Goal: Task Accomplishment & Management: Manage account settings

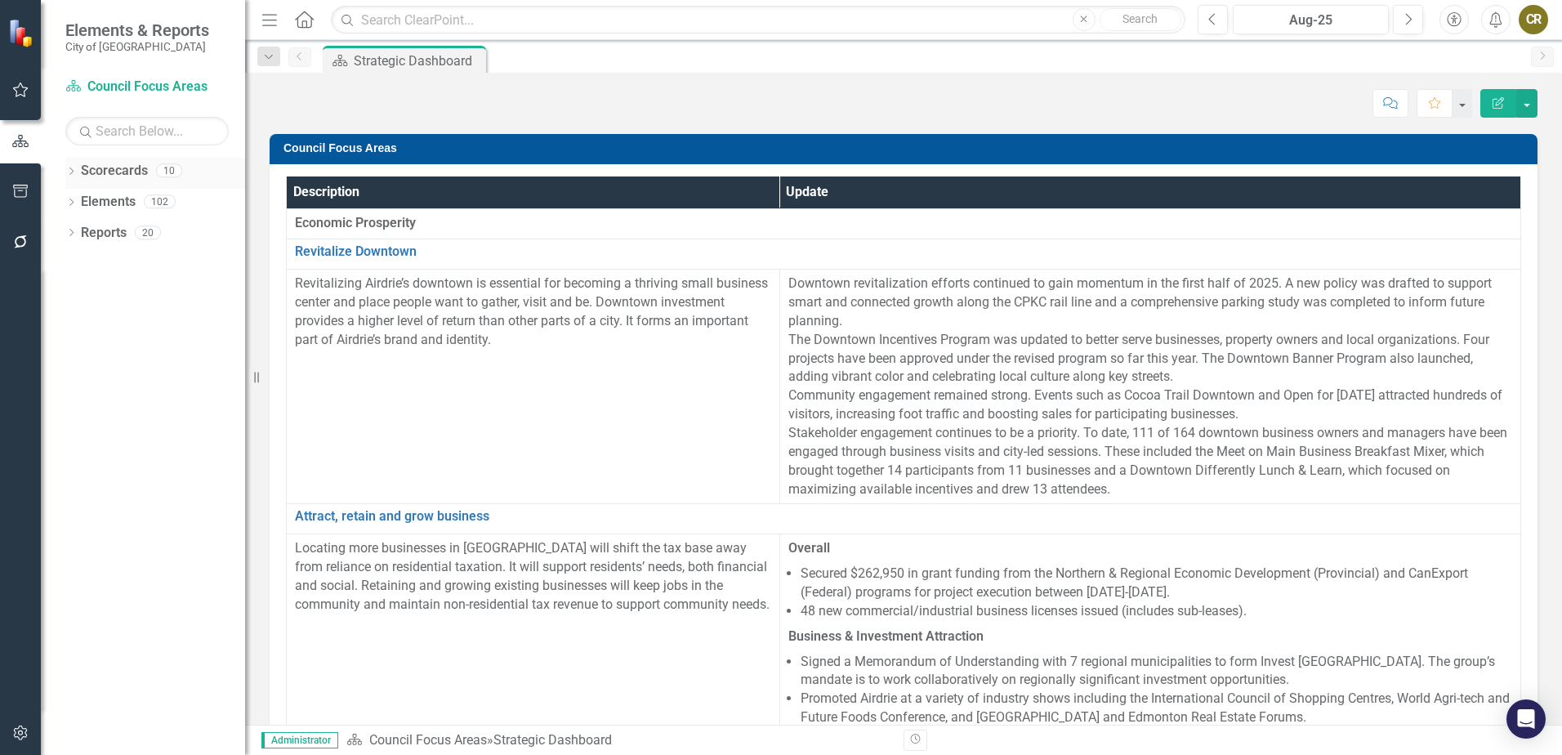
click at [105, 170] on link "Scorecards" at bounding box center [114, 171] width 67 height 19
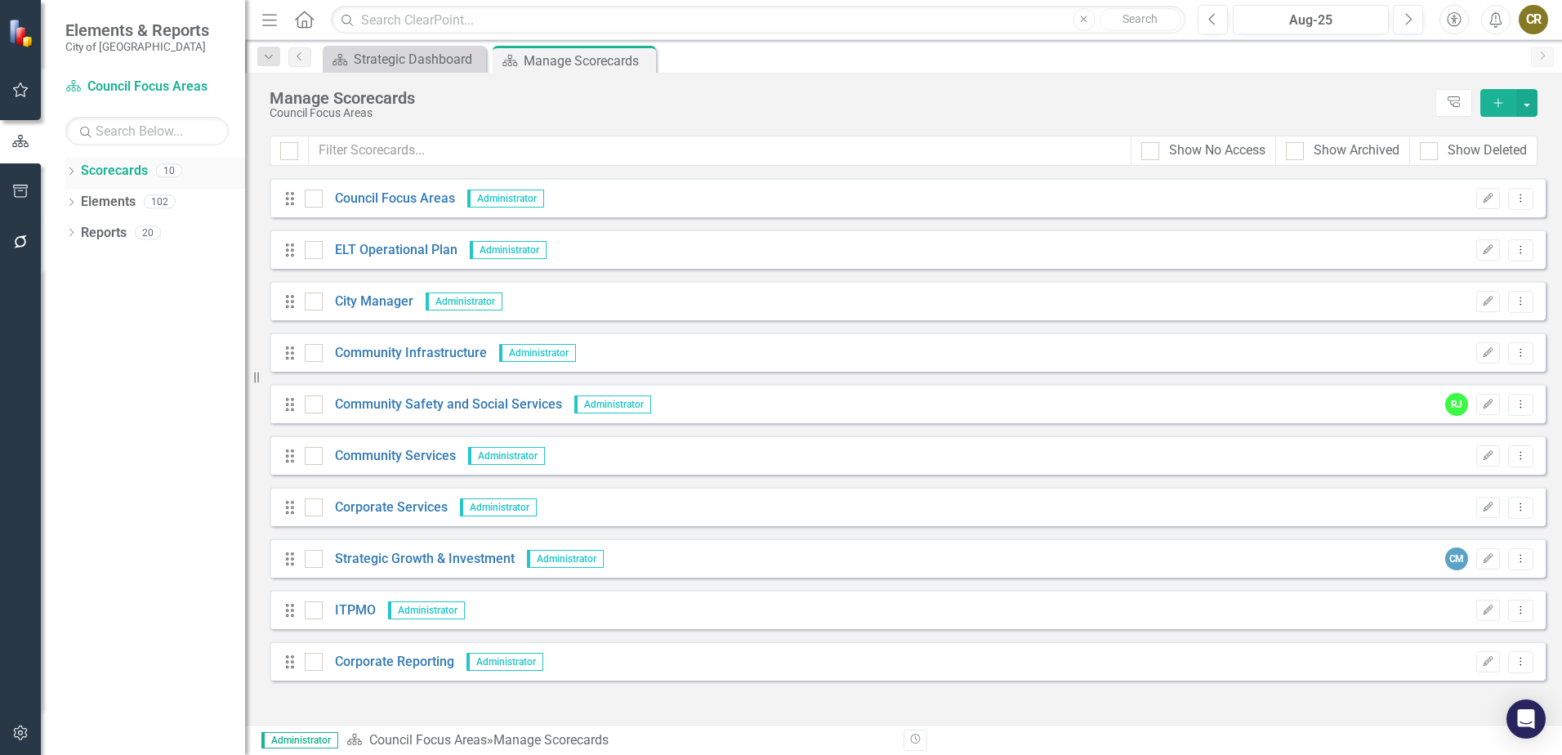
click at [76, 172] on icon "Dropdown" at bounding box center [70, 172] width 11 height 9
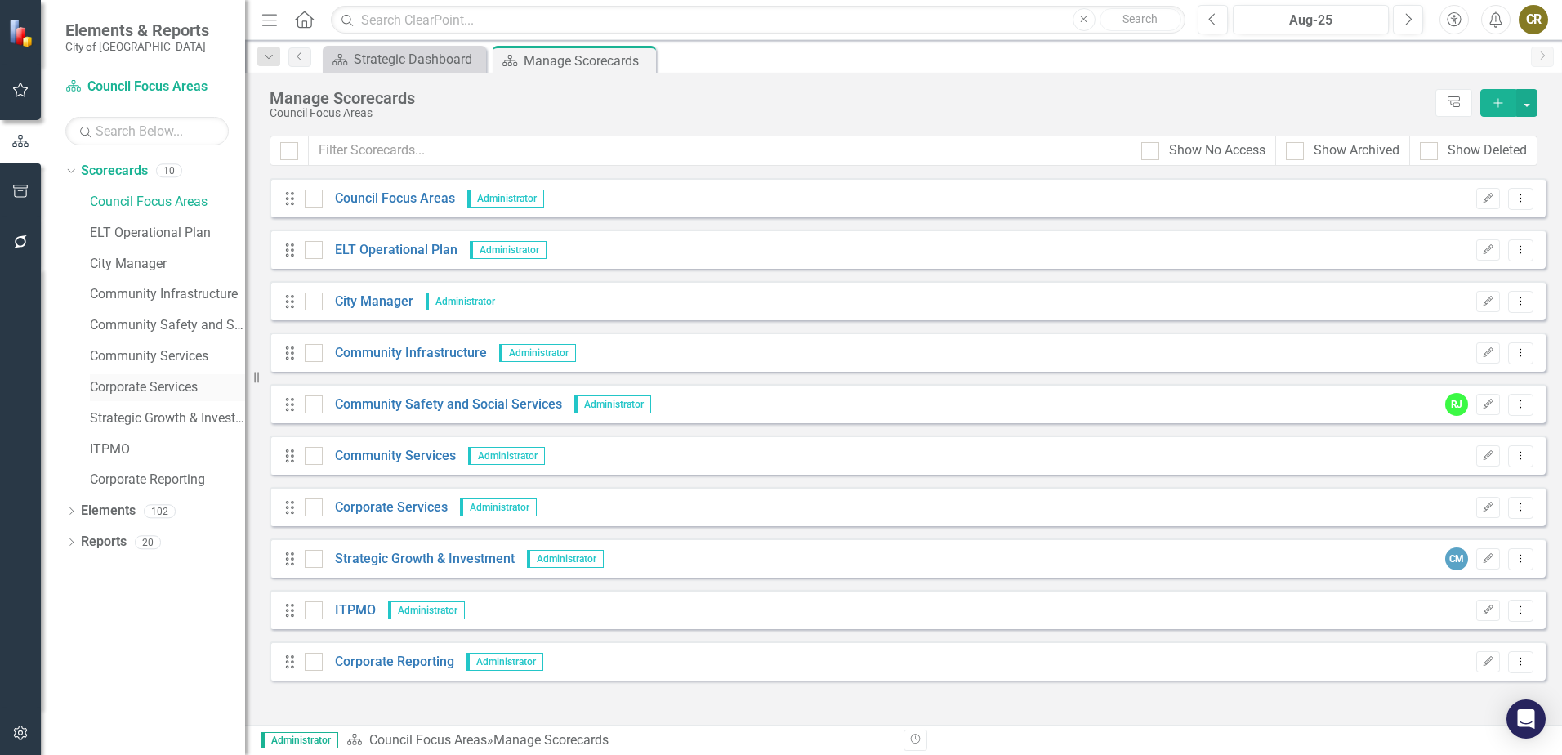
click at [138, 386] on link "Corporate Services" at bounding box center [167, 387] width 155 height 19
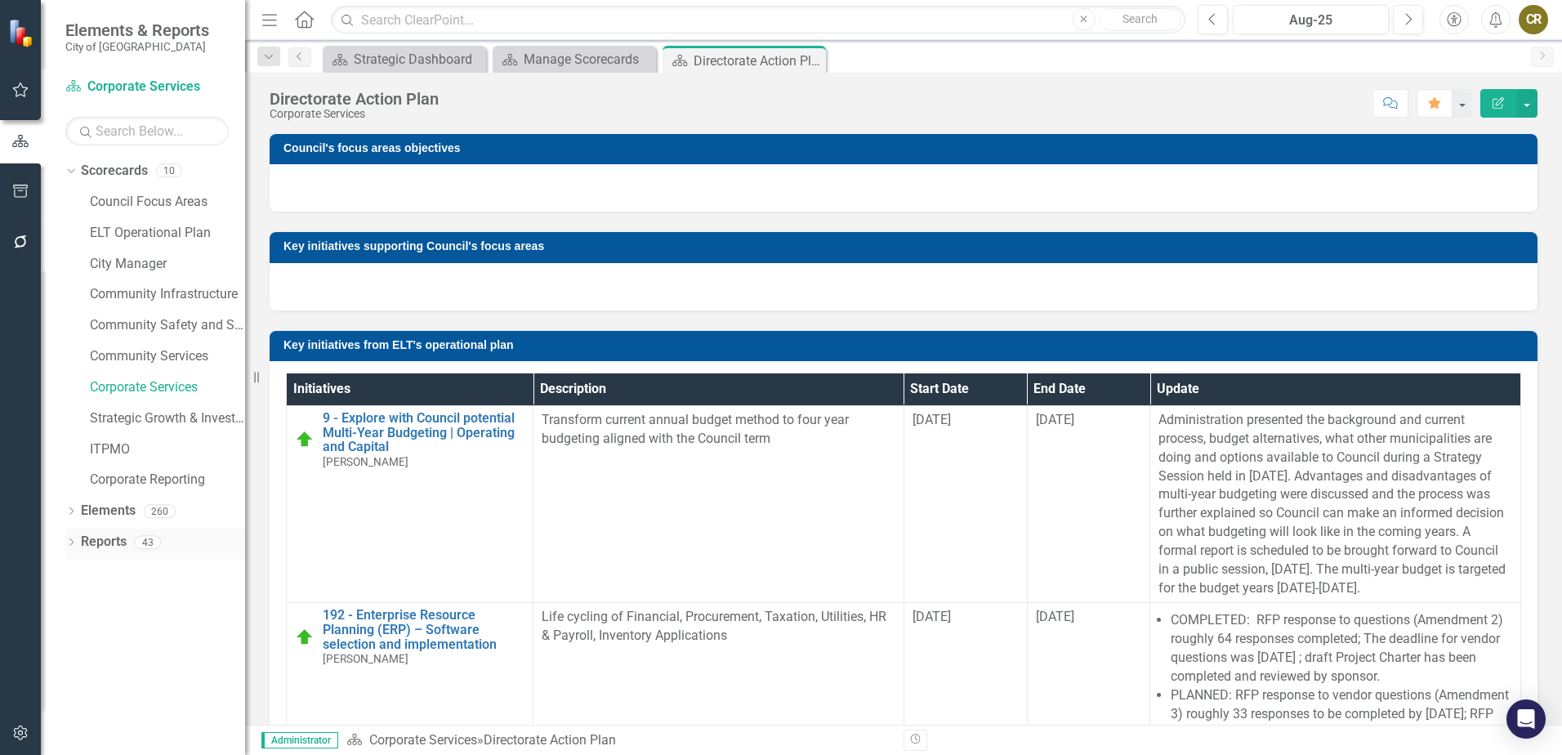
click at [76, 540] on icon "Dropdown" at bounding box center [70, 543] width 11 height 9
click at [70, 517] on div "Dropdown" at bounding box center [70, 513] width 11 height 14
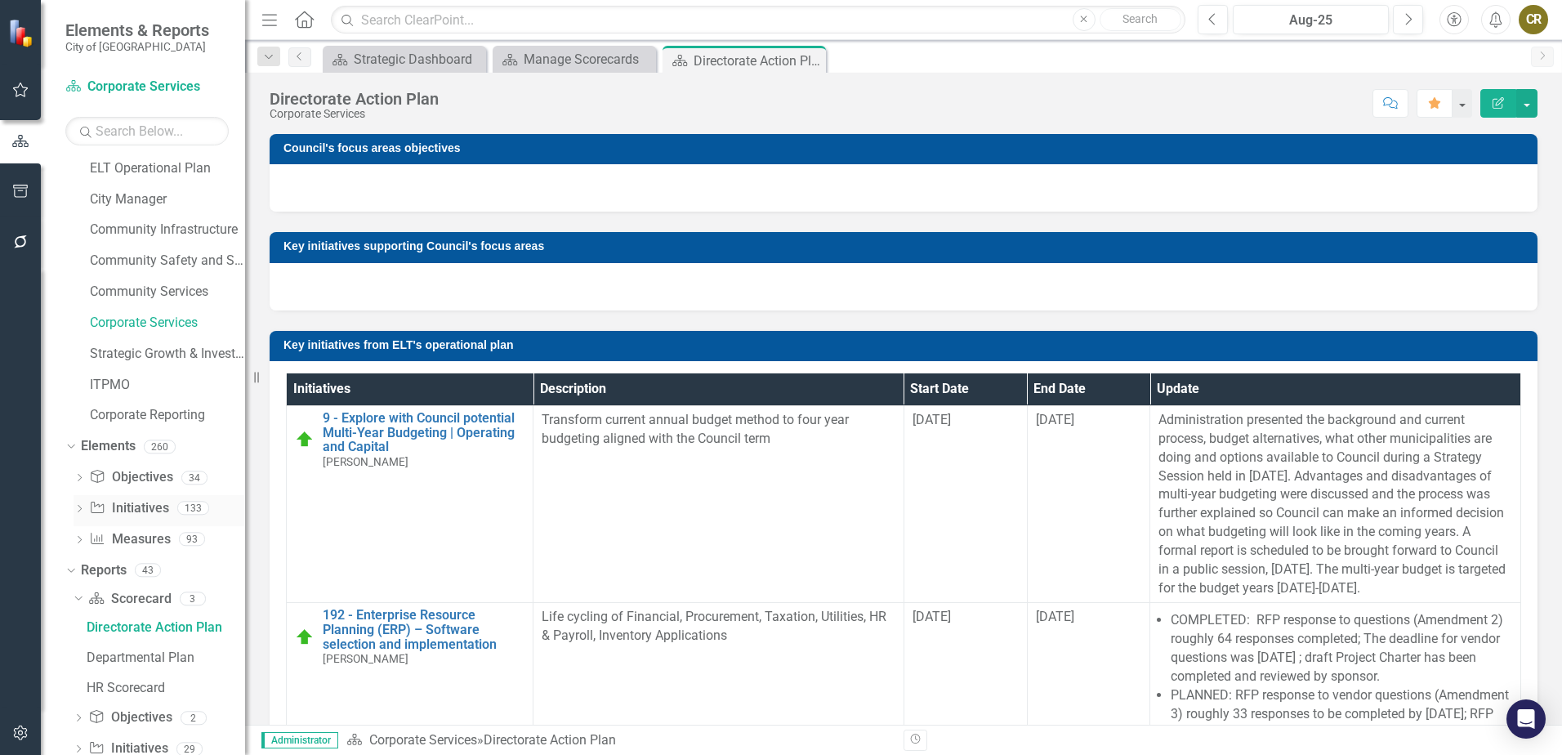
scroll to position [132, 0]
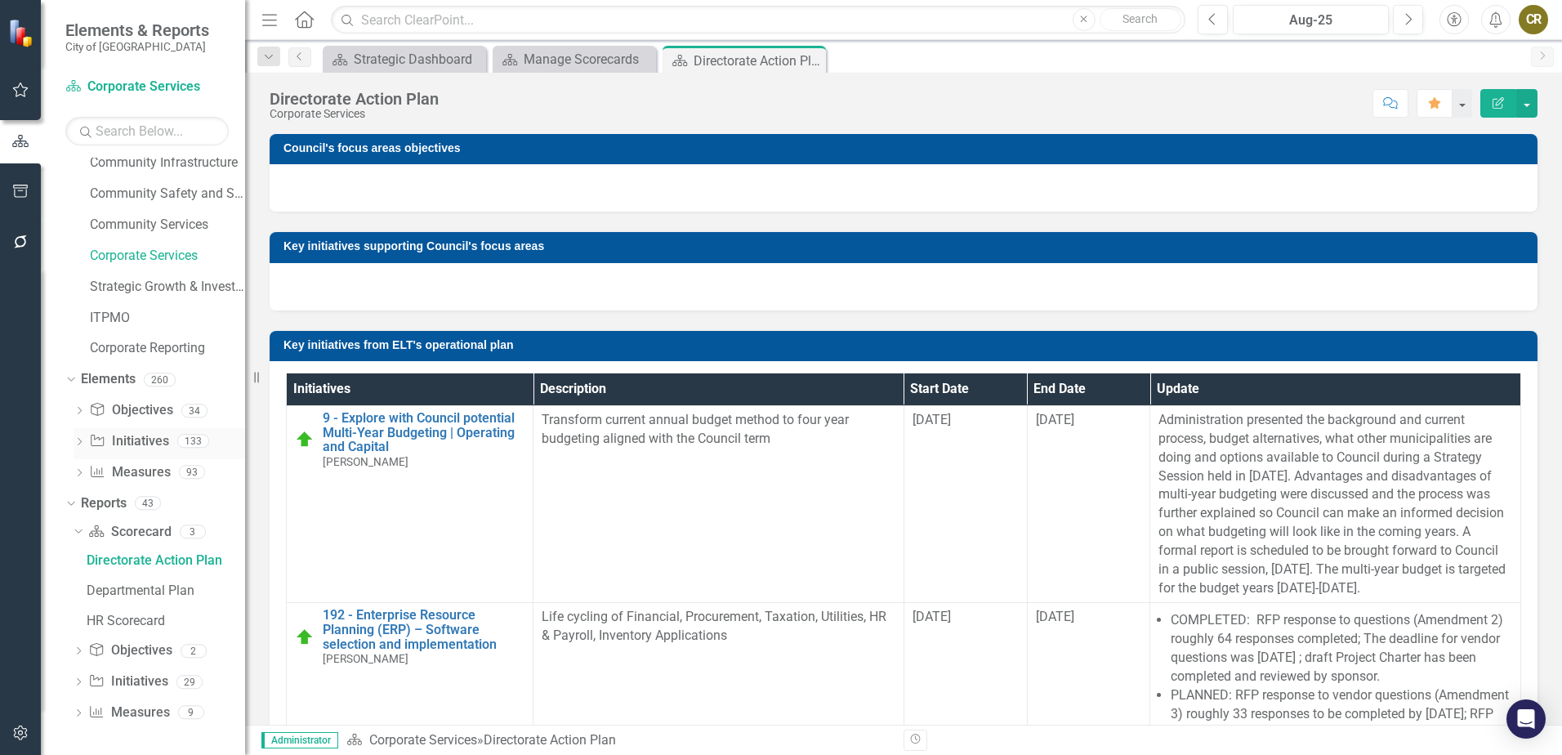
click at [148, 447] on link "Initiative Initiatives" at bounding box center [128, 441] width 79 height 19
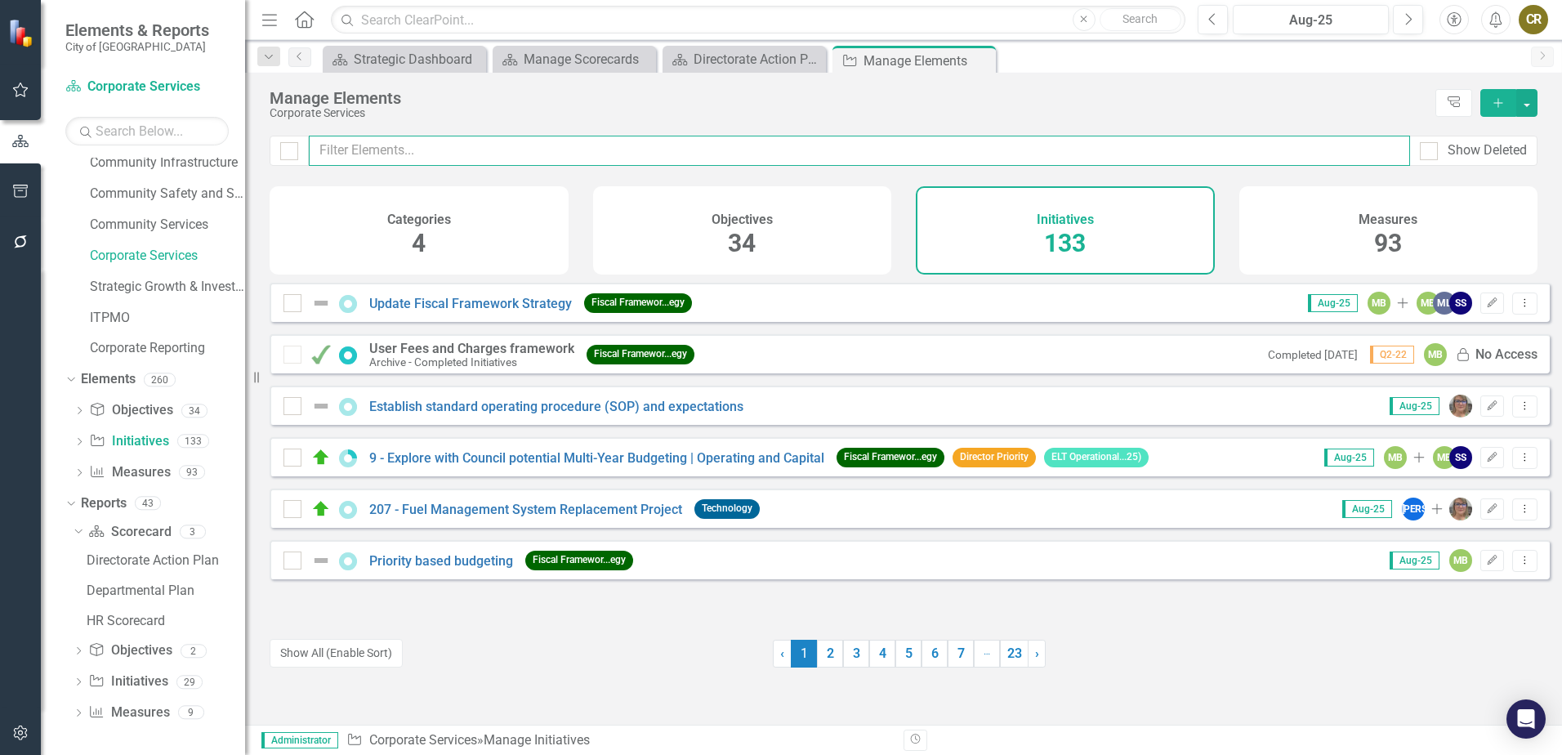
click at [554, 144] on input "text" at bounding box center [859, 151] width 1101 height 30
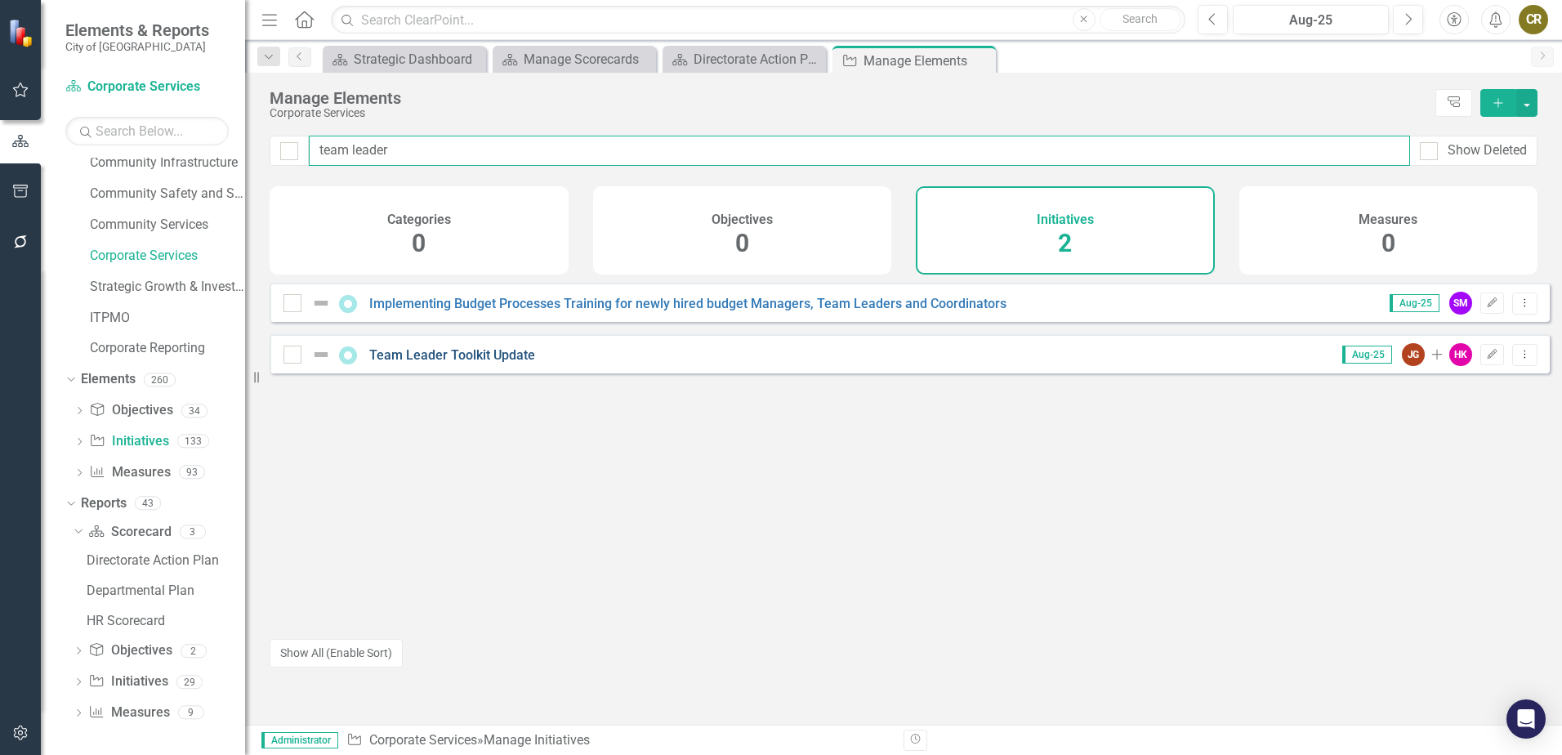
type input "team leader"
click at [517, 363] on link "Team Leader Toolkit Update" at bounding box center [452, 355] width 166 height 16
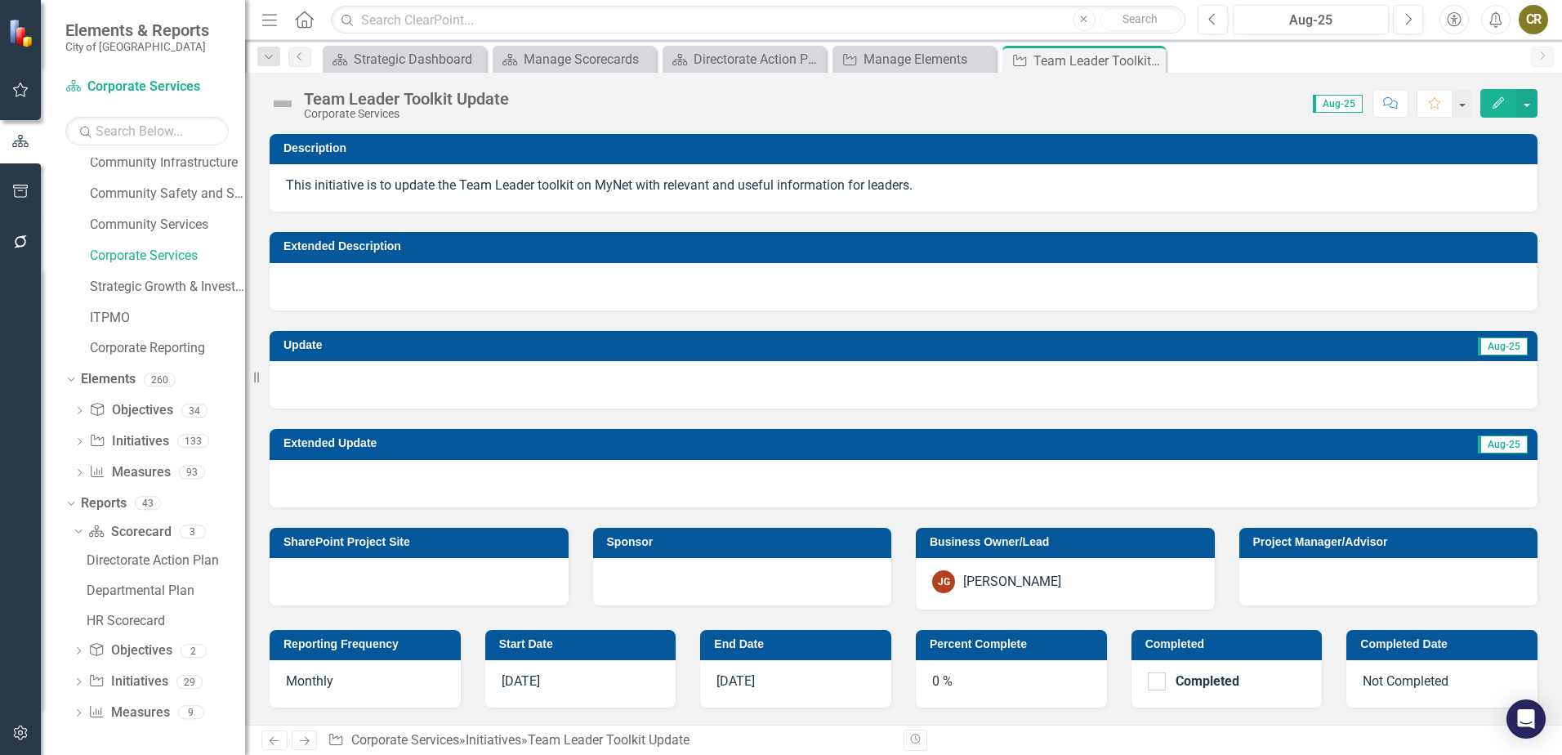
click at [1500, 101] on icon "button" at bounding box center [1497, 102] width 11 height 11
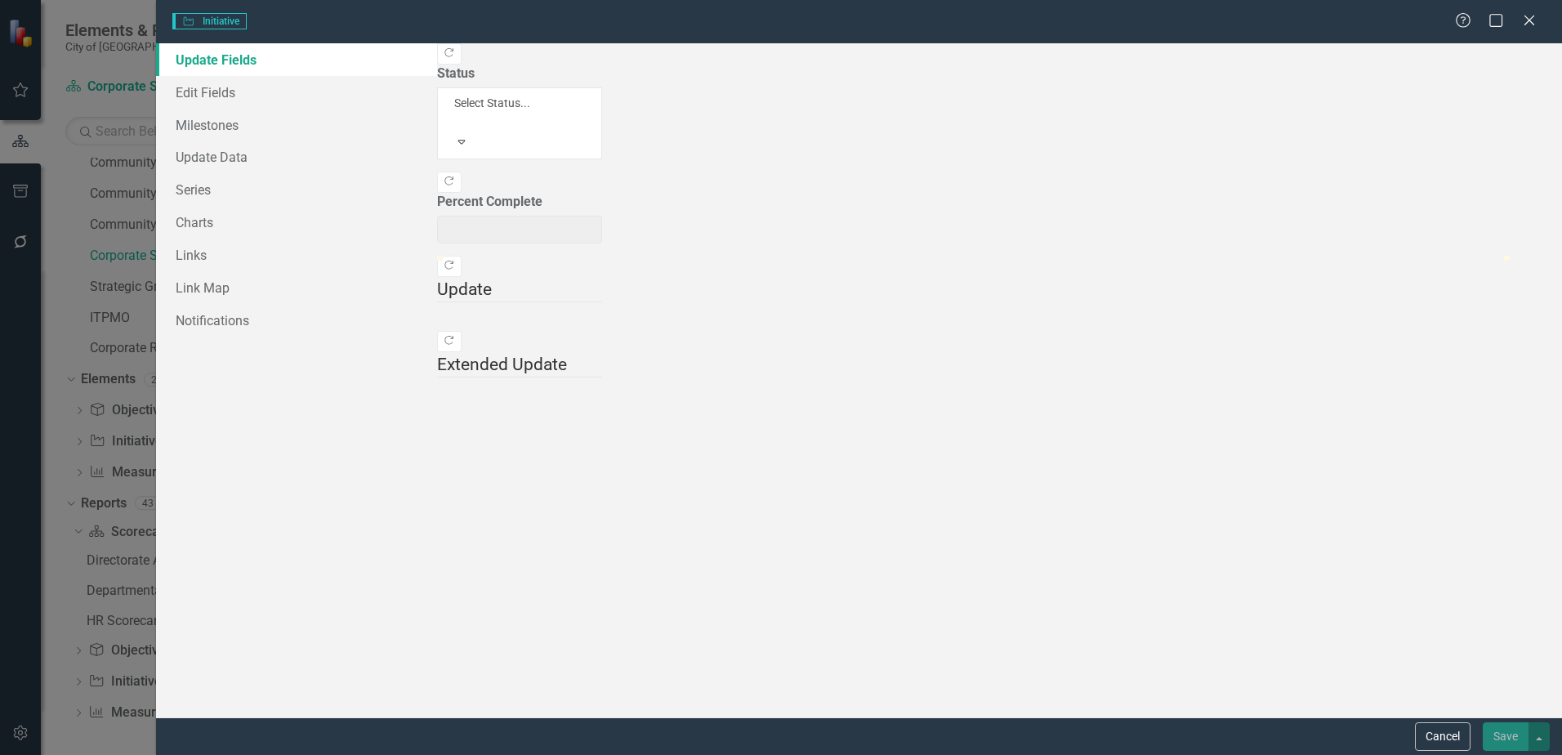
type input "0"
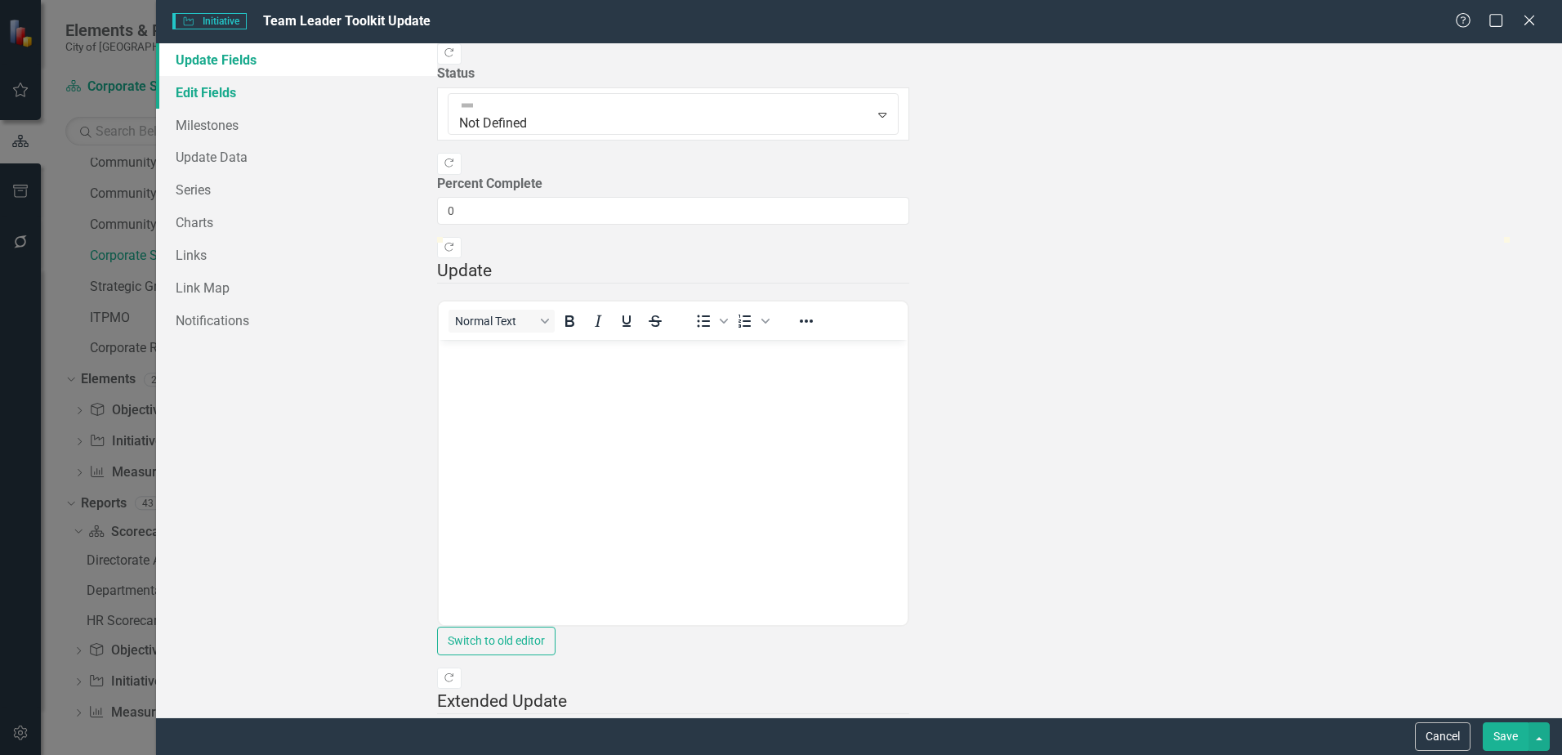
click at [242, 90] on link "Edit Fields" at bounding box center [296, 92] width 281 height 33
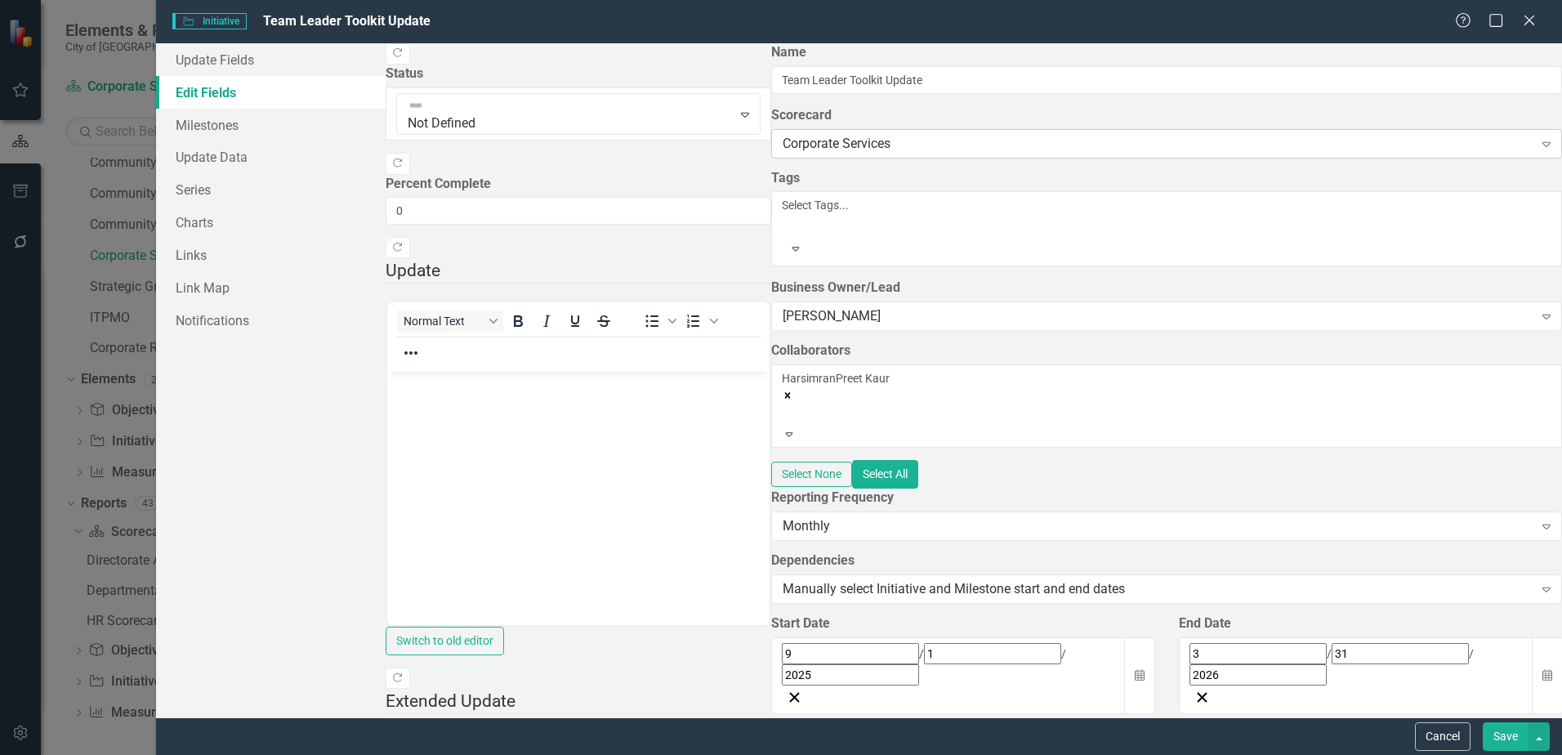
click at [783, 153] on div "Corporate Services" at bounding box center [1158, 143] width 750 height 19
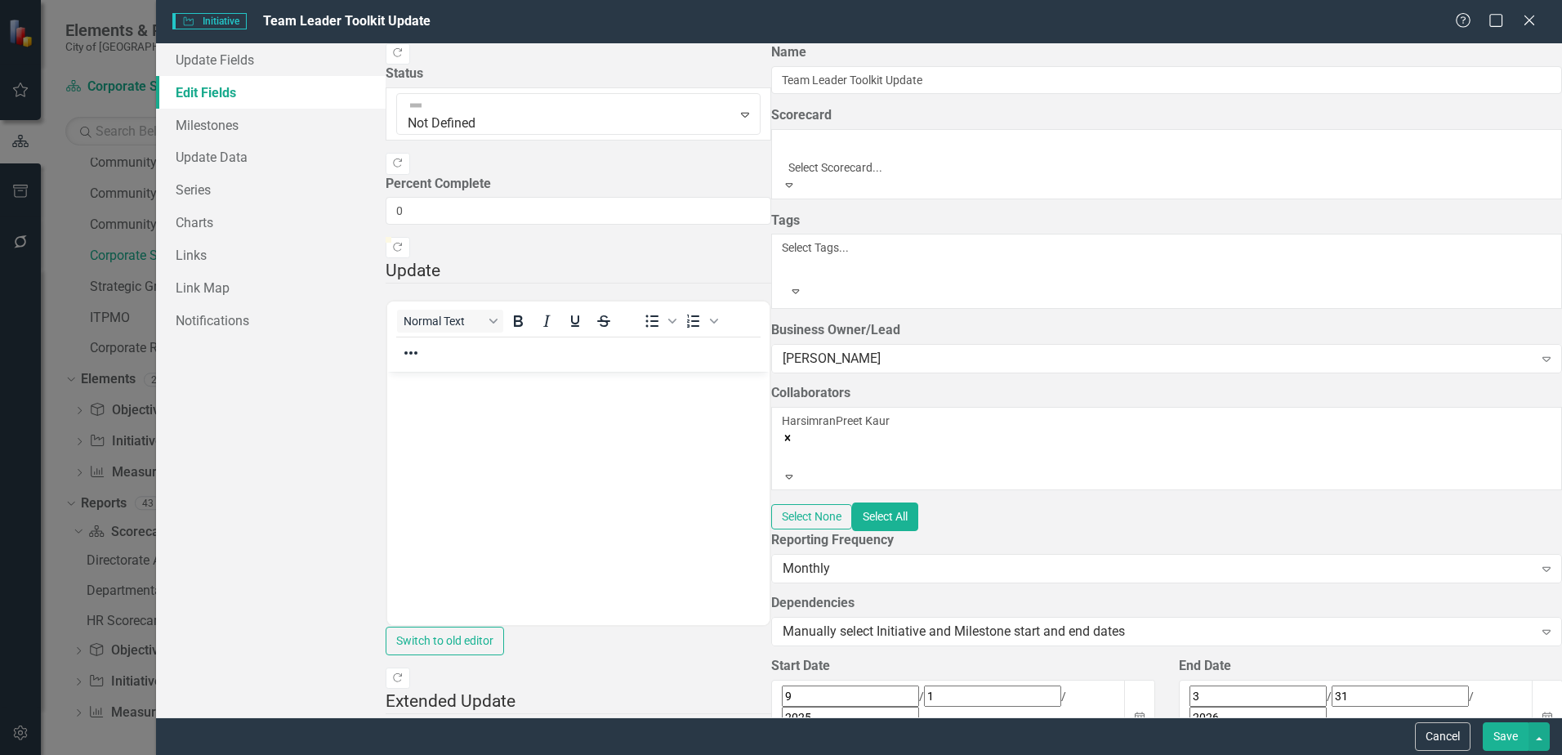
scroll to position [23, 0]
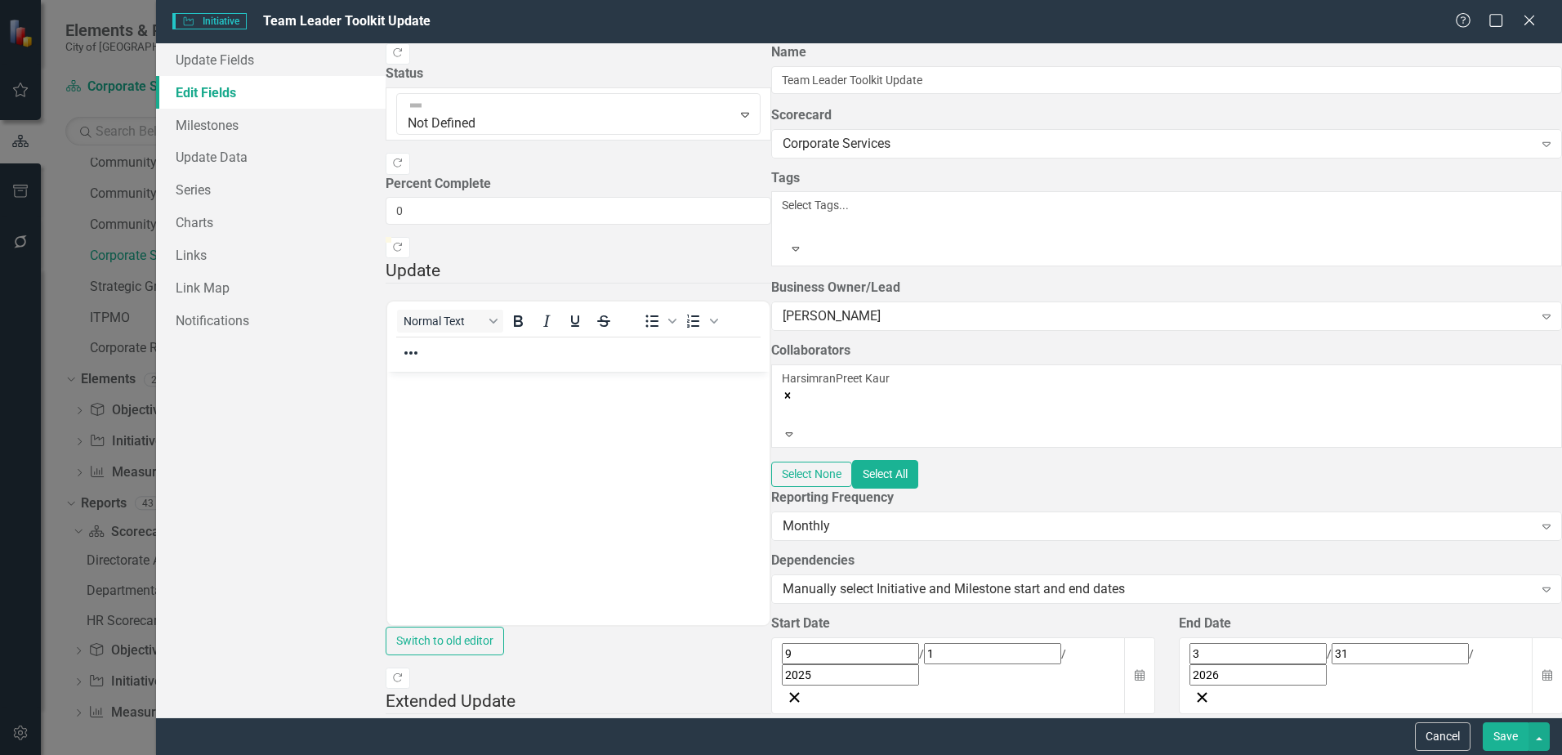
click at [783, 153] on div "Corporate Services" at bounding box center [1158, 143] width 750 height 19
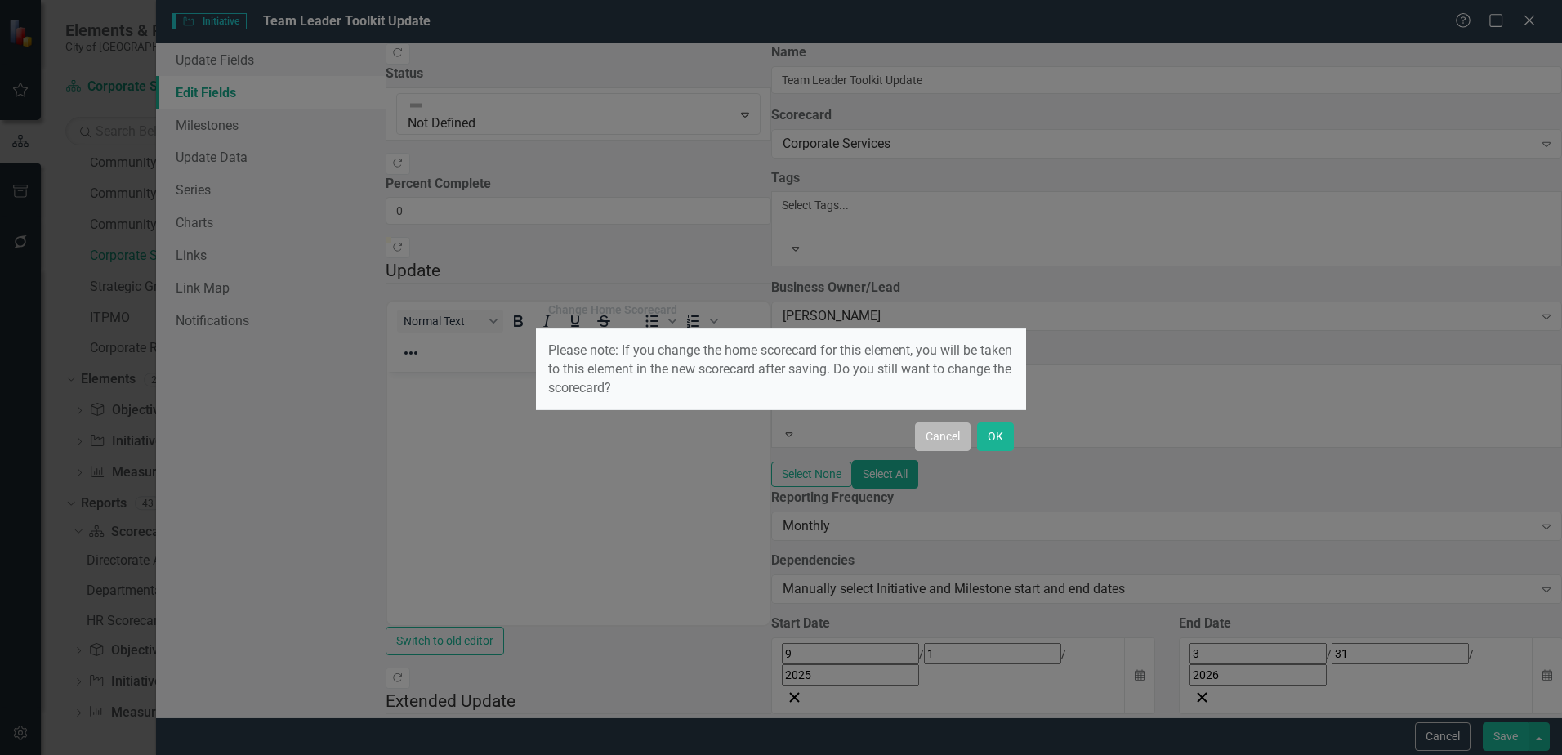
click at [952, 437] on button "Cancel" at bounding box center [943, 436] width 56 height 29
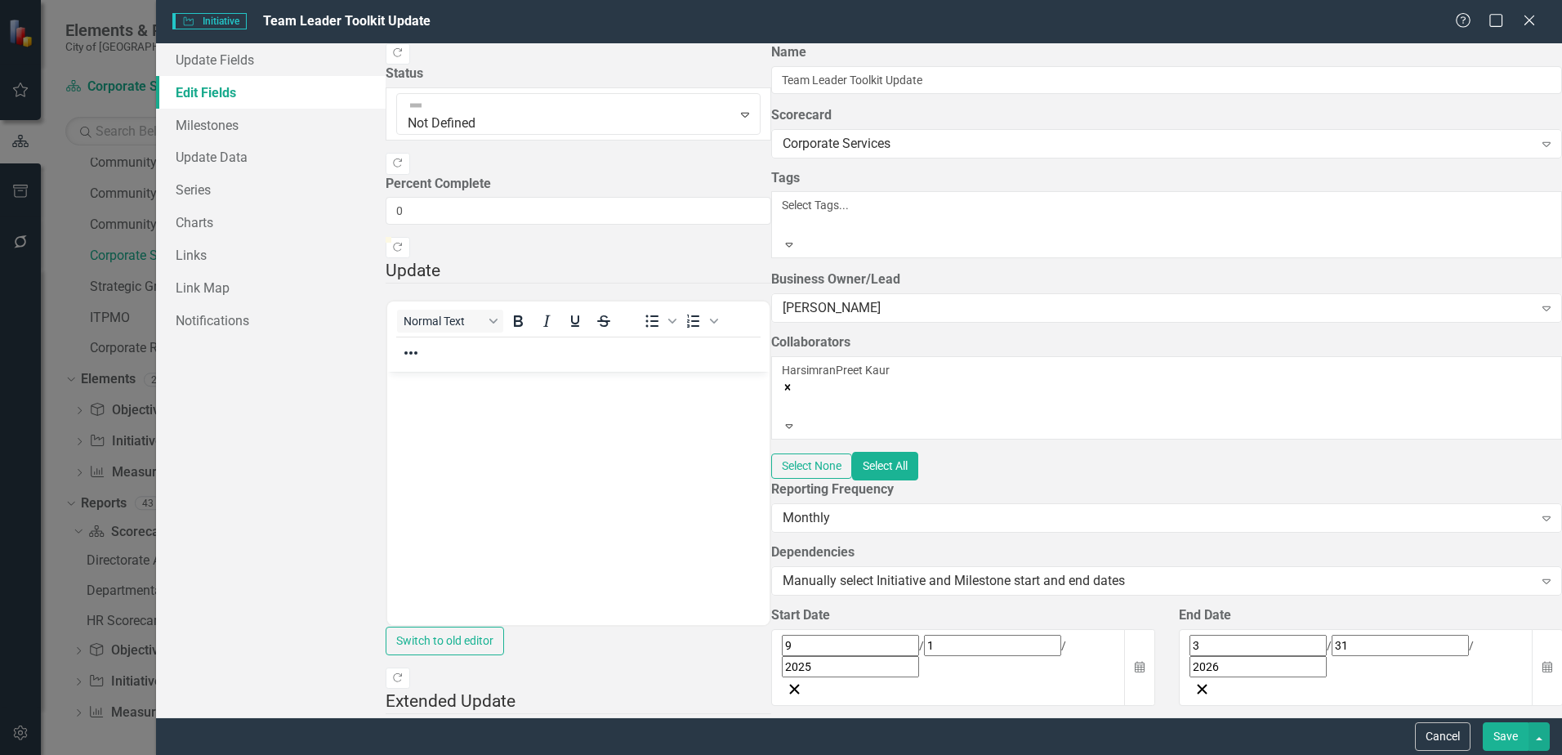
click at [783, 219] on div at bounding box center [784, 225] width 2 height 20
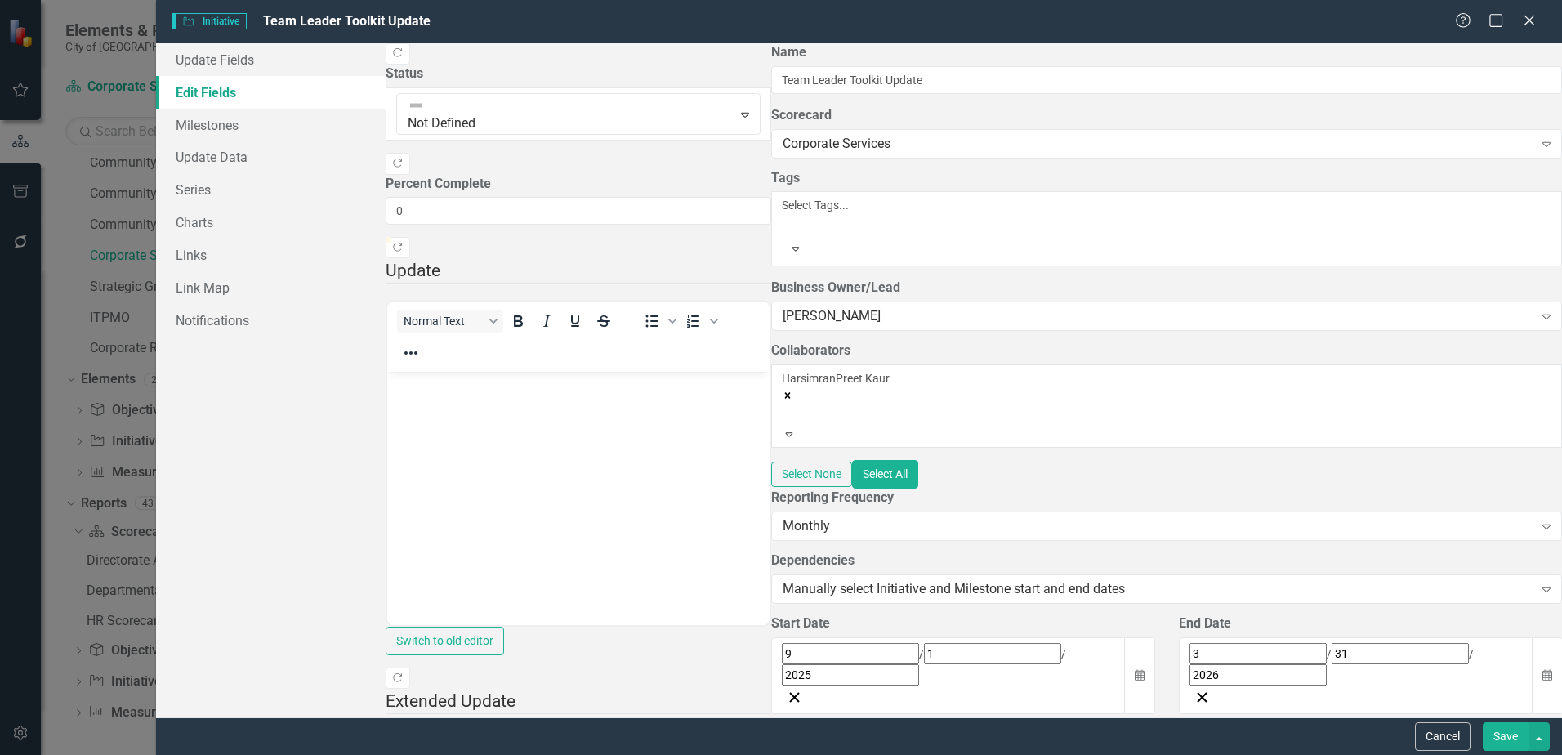
click at [783, 153] on div "Corporate Services" at bounding box center [1158, 143] width 750 height 19
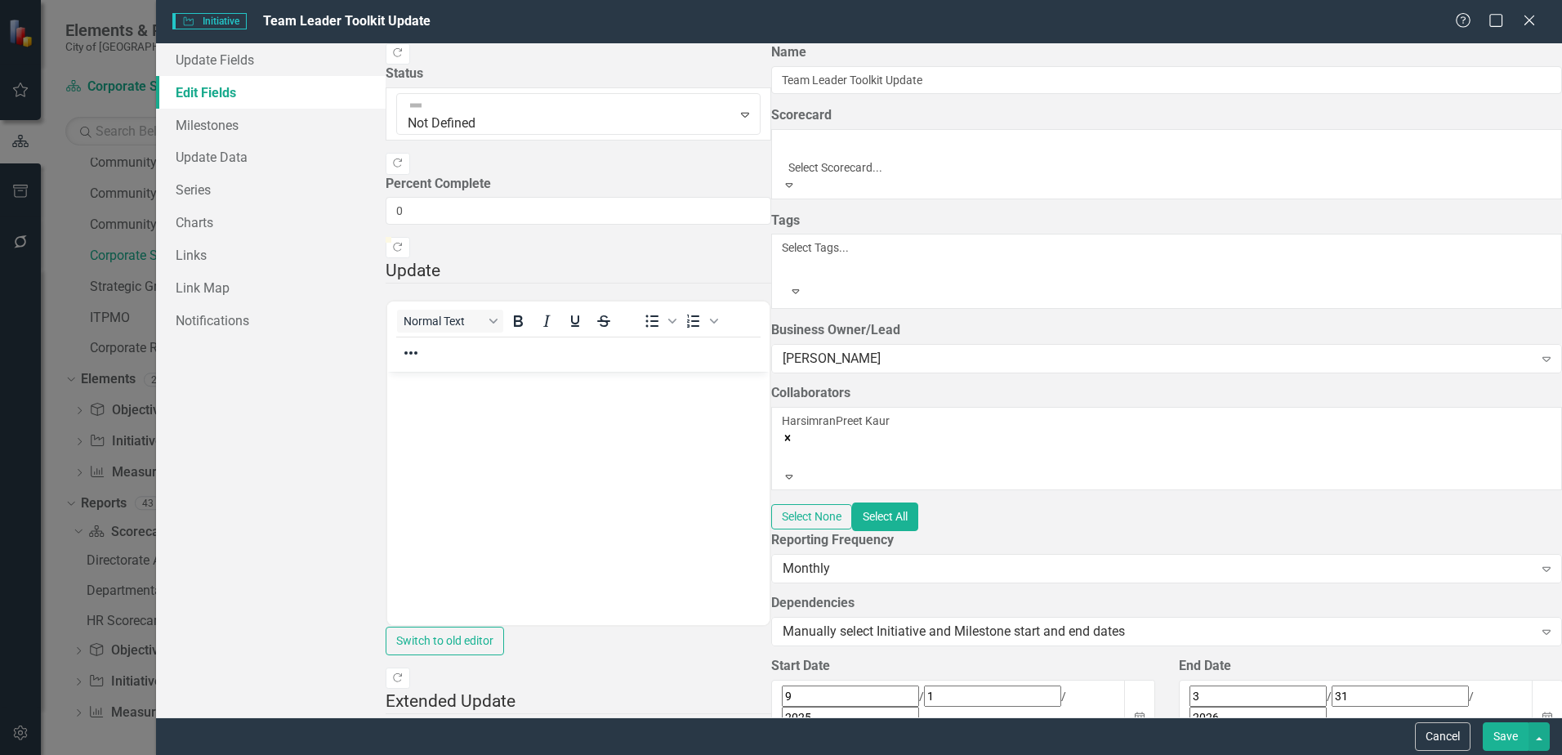
scroll to position [23, 0]
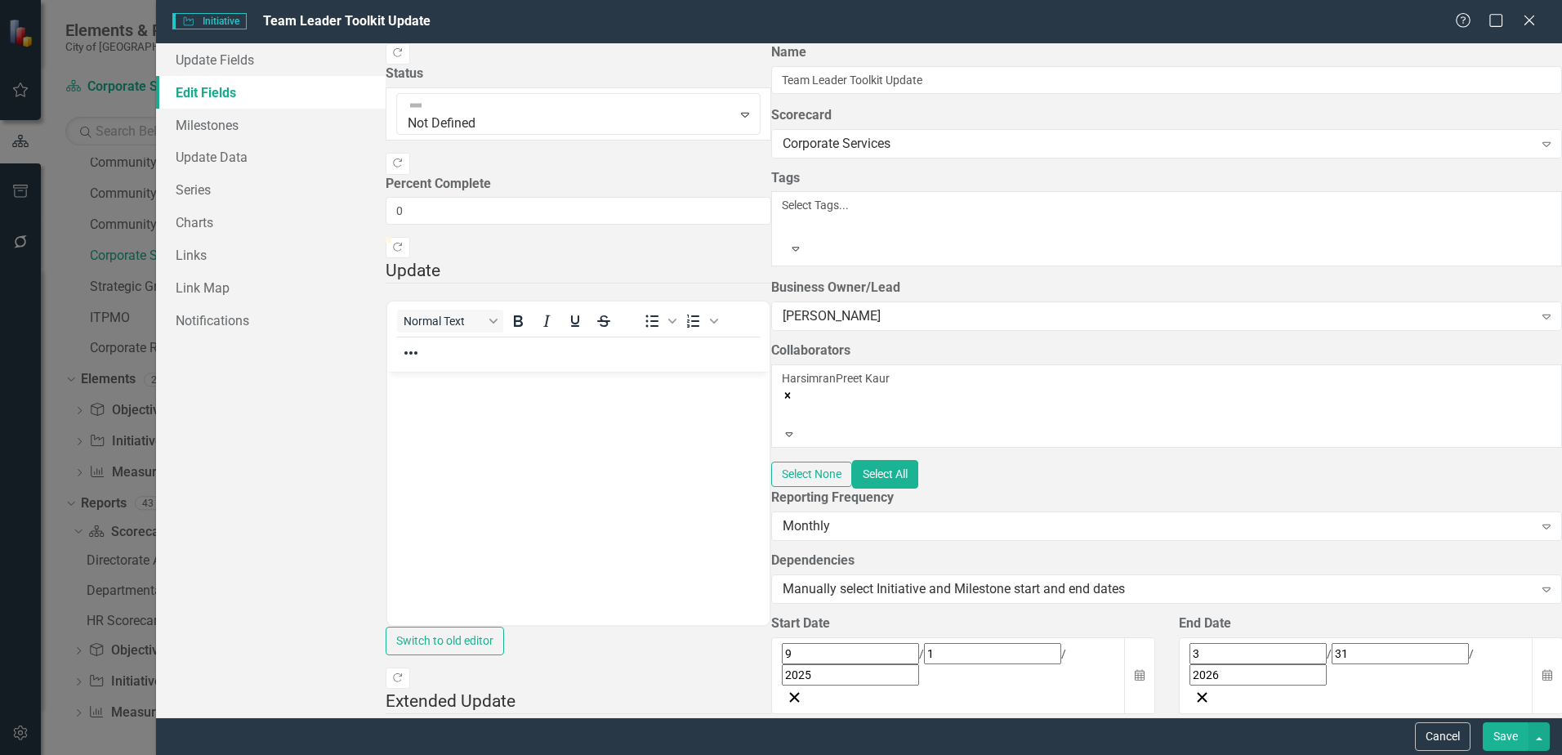
click at [771, 436] on div "ClearPoint Can Do More! How ClearPoint Can Help Close Enterprise plans can auto…" at bounding box center [1166, 380] width 791 height 674
click at [1505, 729] on button "Save" at bounding box center [1506, 736] width 46 height 29
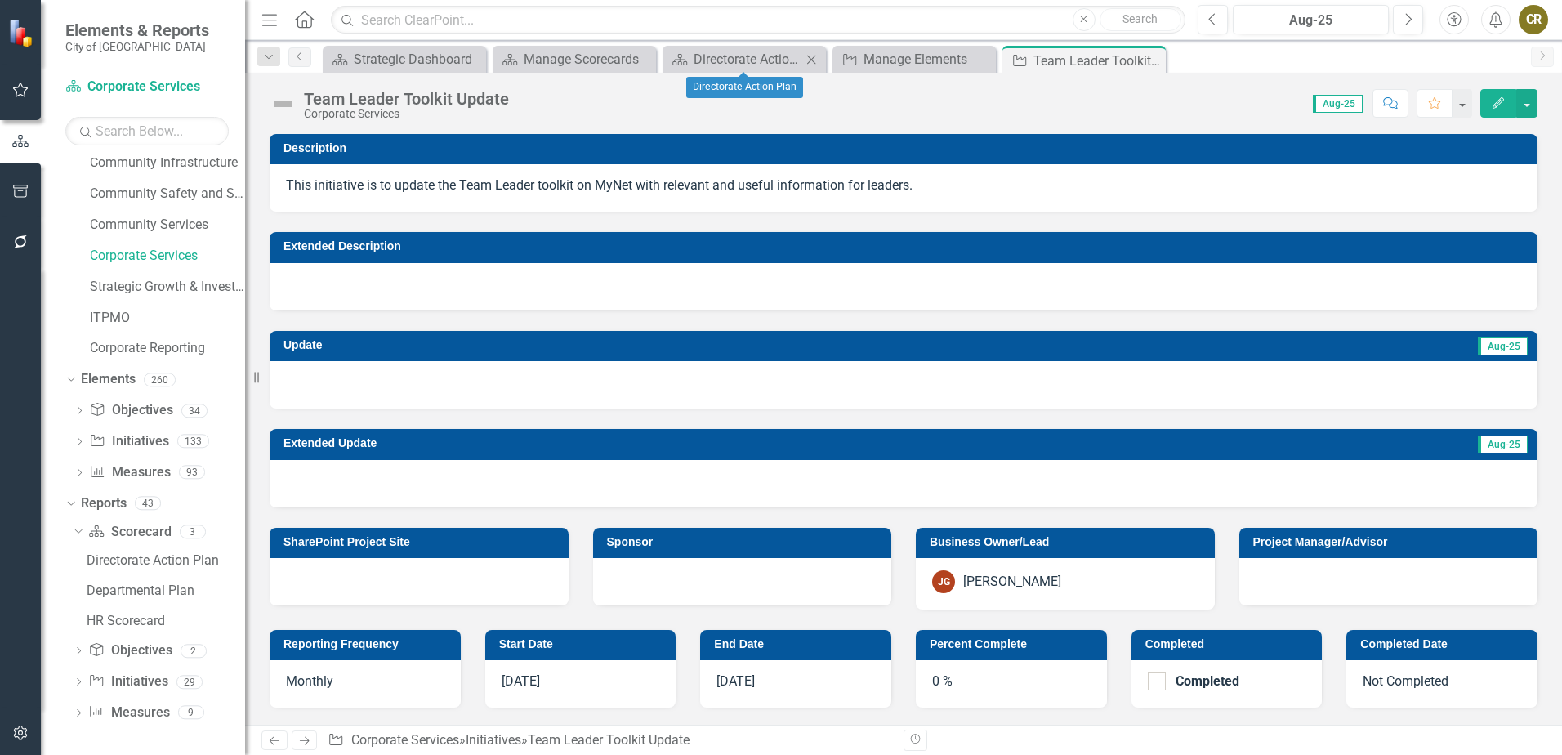
click at [809, 59] on icon "Close" at bounding box center [811, 59] width 16 height 13
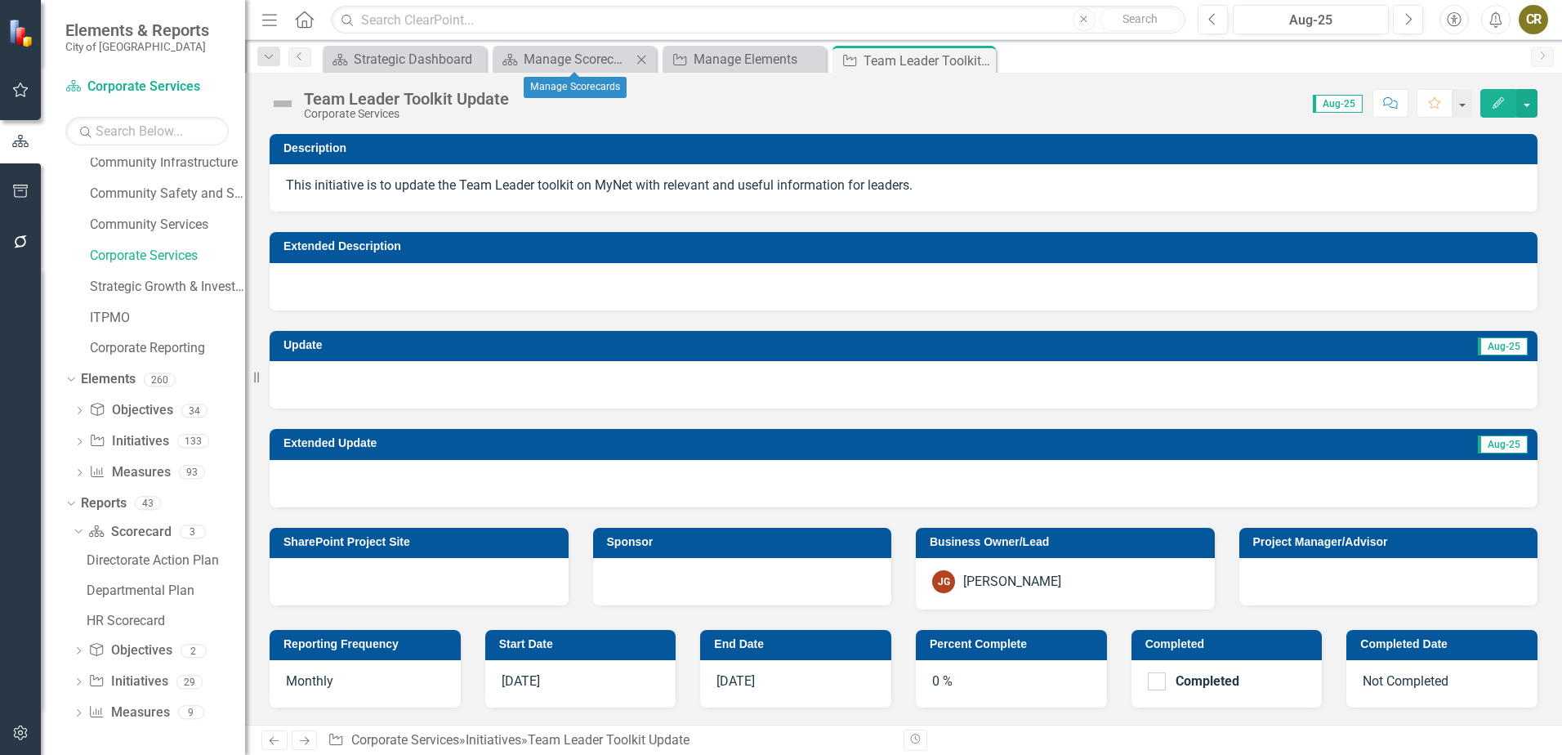
click at [646, 57] on icon "Close" at bounding box center [641, 59] width 16 height 13
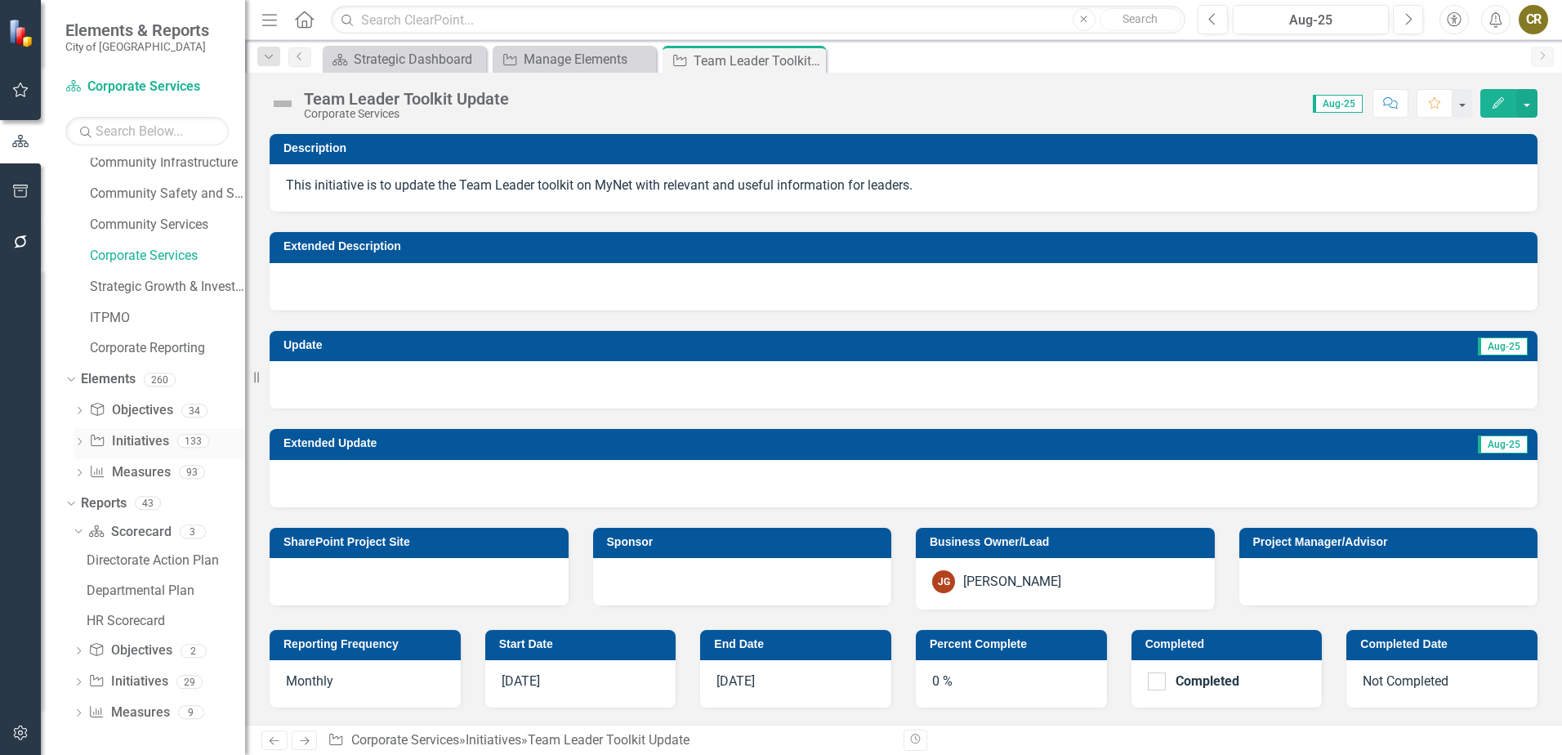
click at [76, 439] on icon "Dropdown" at bounding box center [79, 443] width 11 height 9
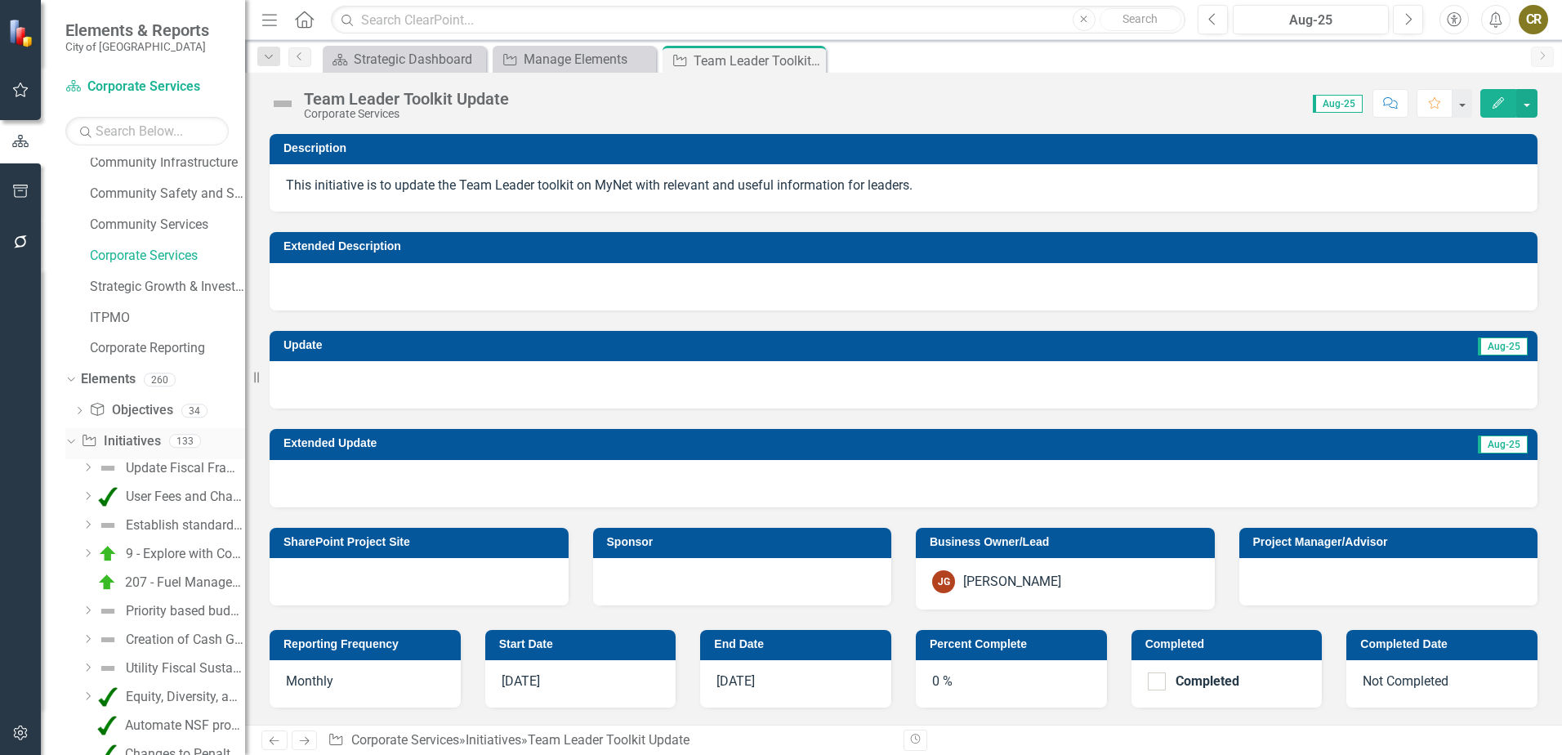
click at [74, 439] on icon "Dropdown" at bounding box center [69, 440] width 9 height 11
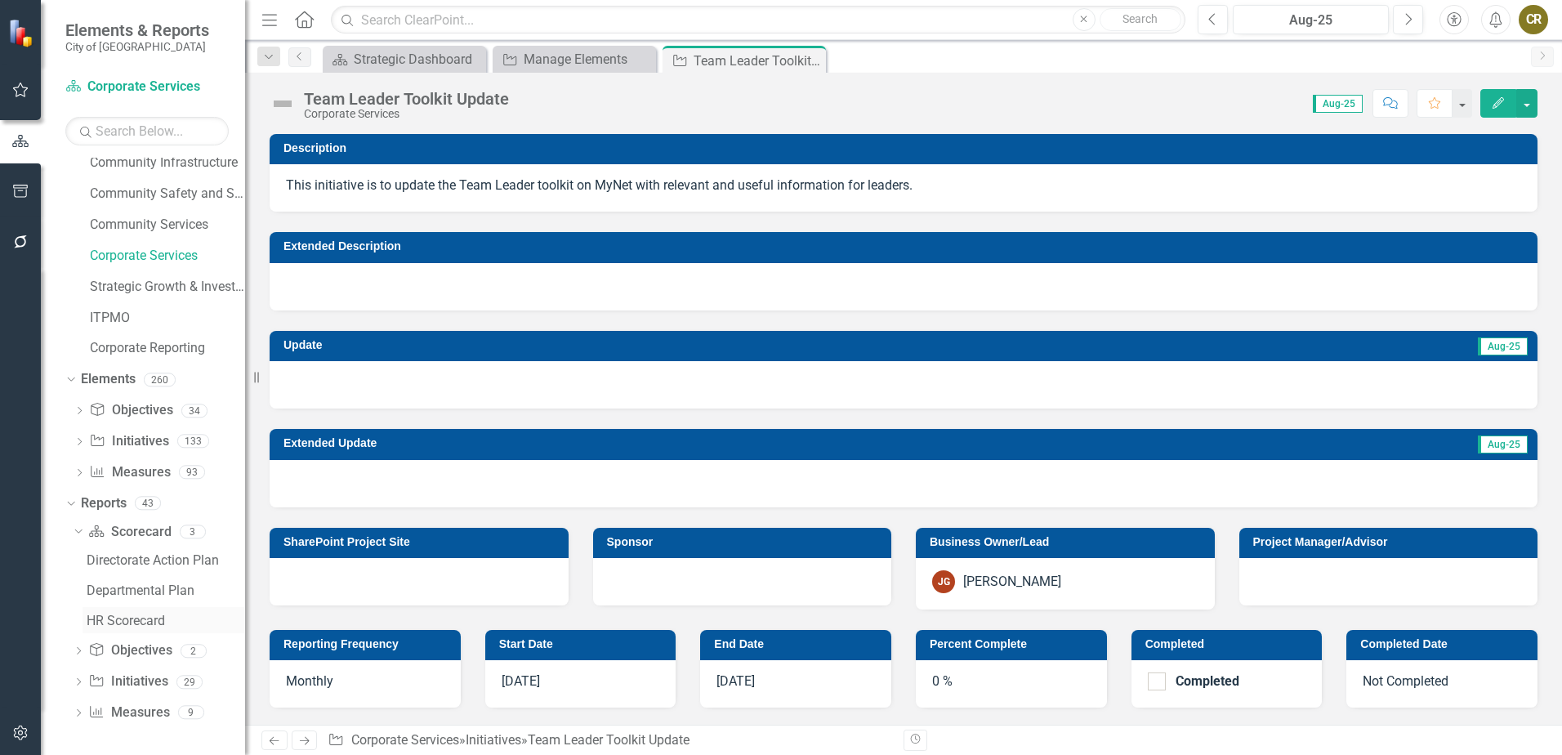
click at [114, 622] on div "HR Scorecard" at bounding box center [166, 620] width 158 height 15
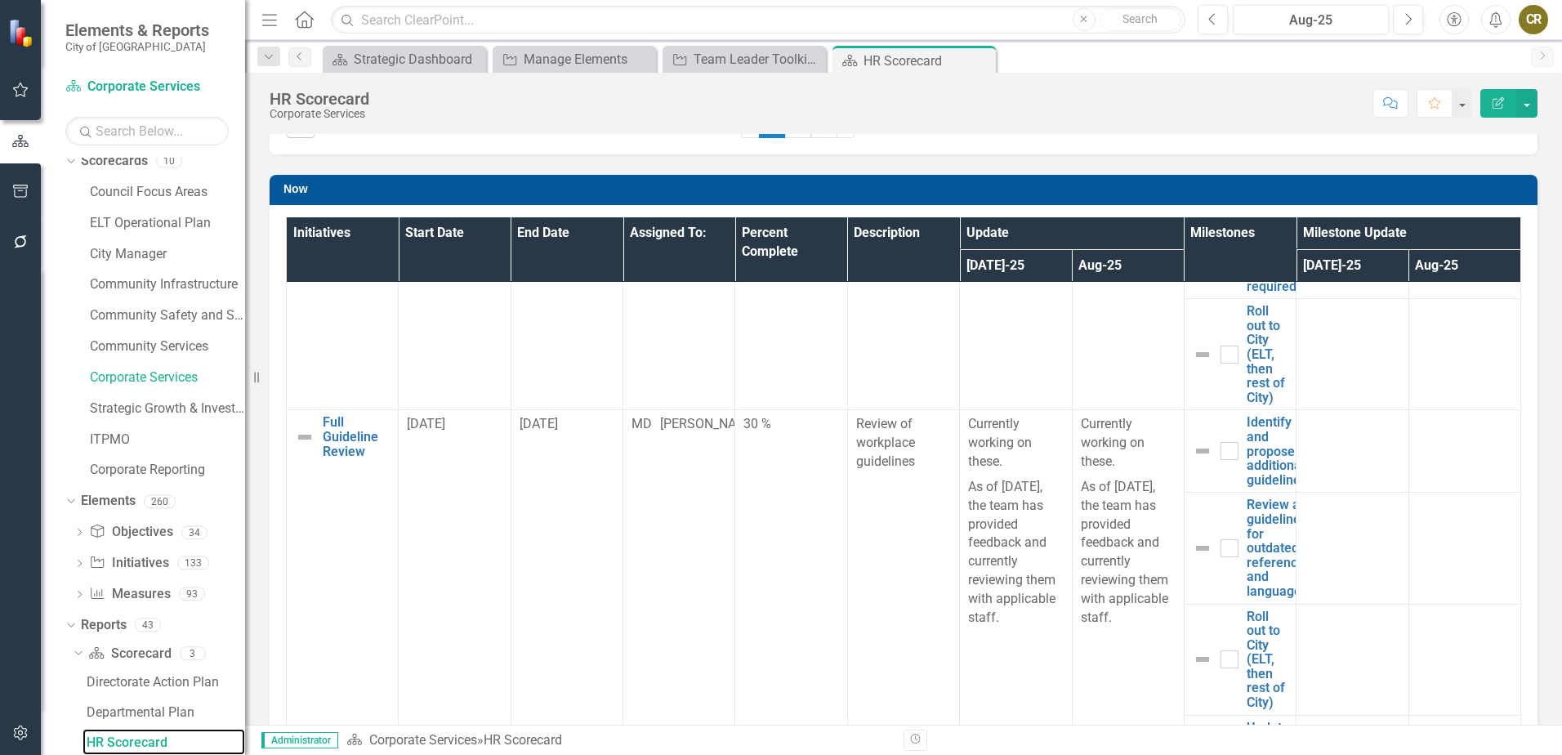
scroll to position [980, 0]
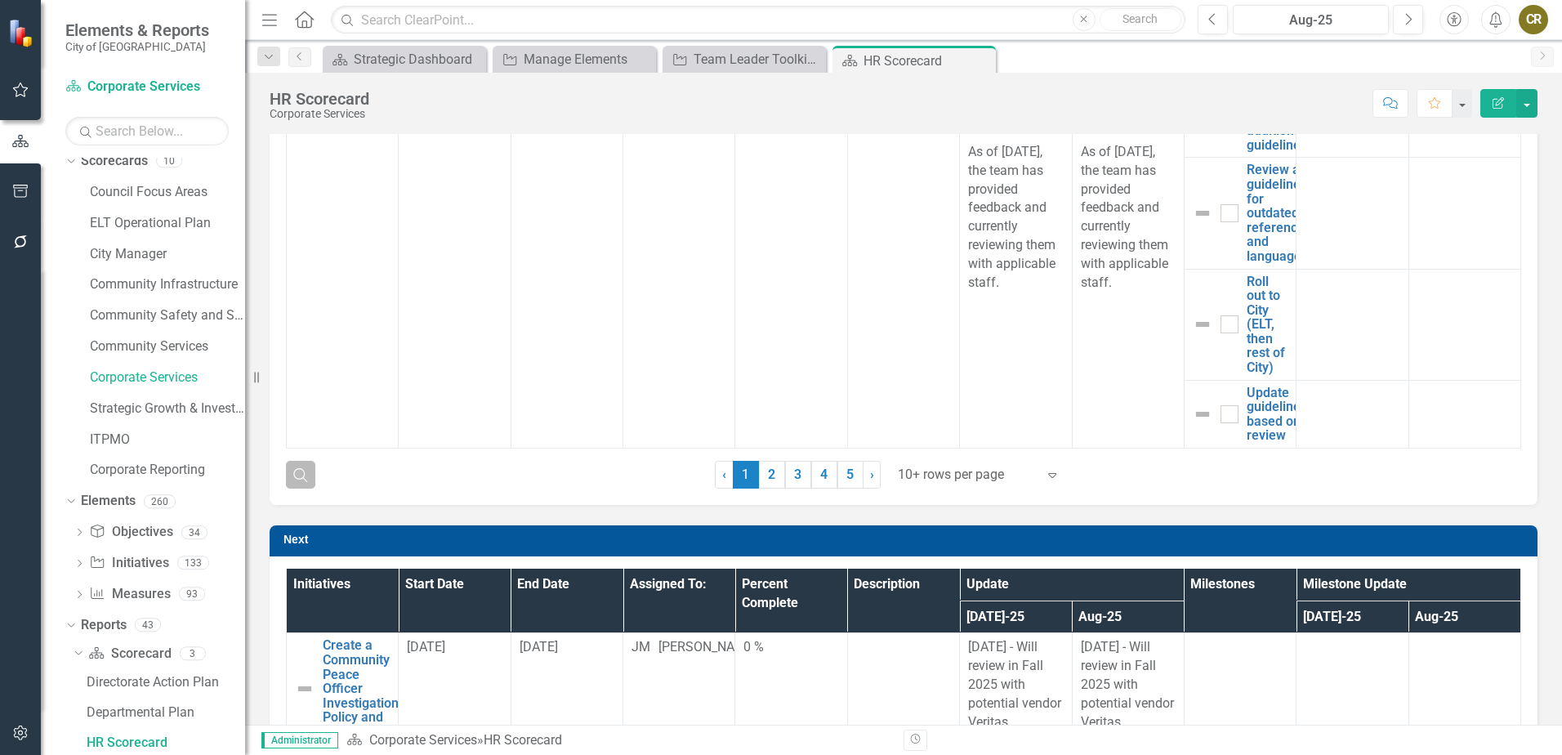
click at [302, 470] on icon "Search" at bounding box center [301, 474] width 18 height 15
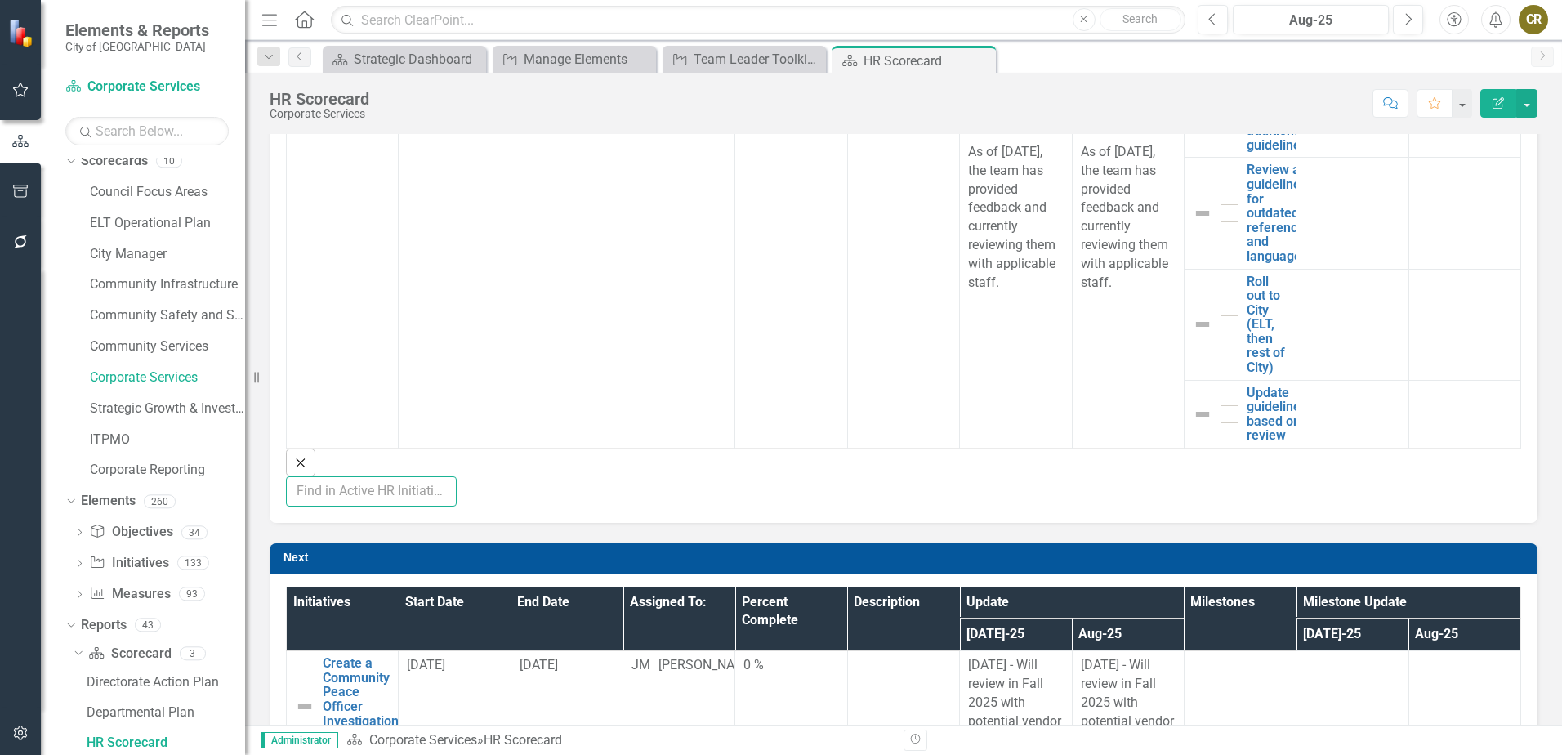
click at [457, 476] on input "text" at bounding box center [371, 491] width 171 height 30
type input "[PERSON_NAME]"
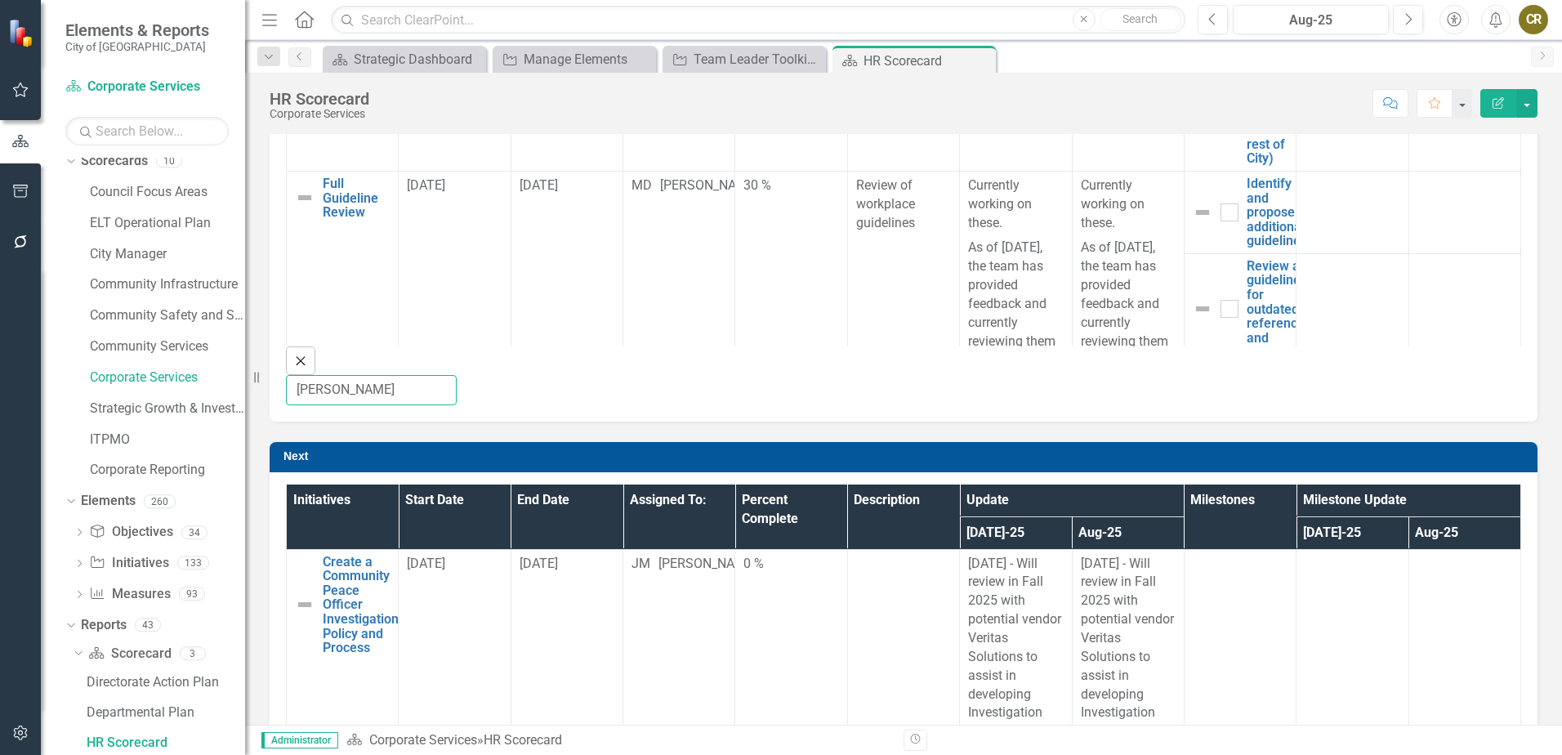
scroll to position [612, 0]
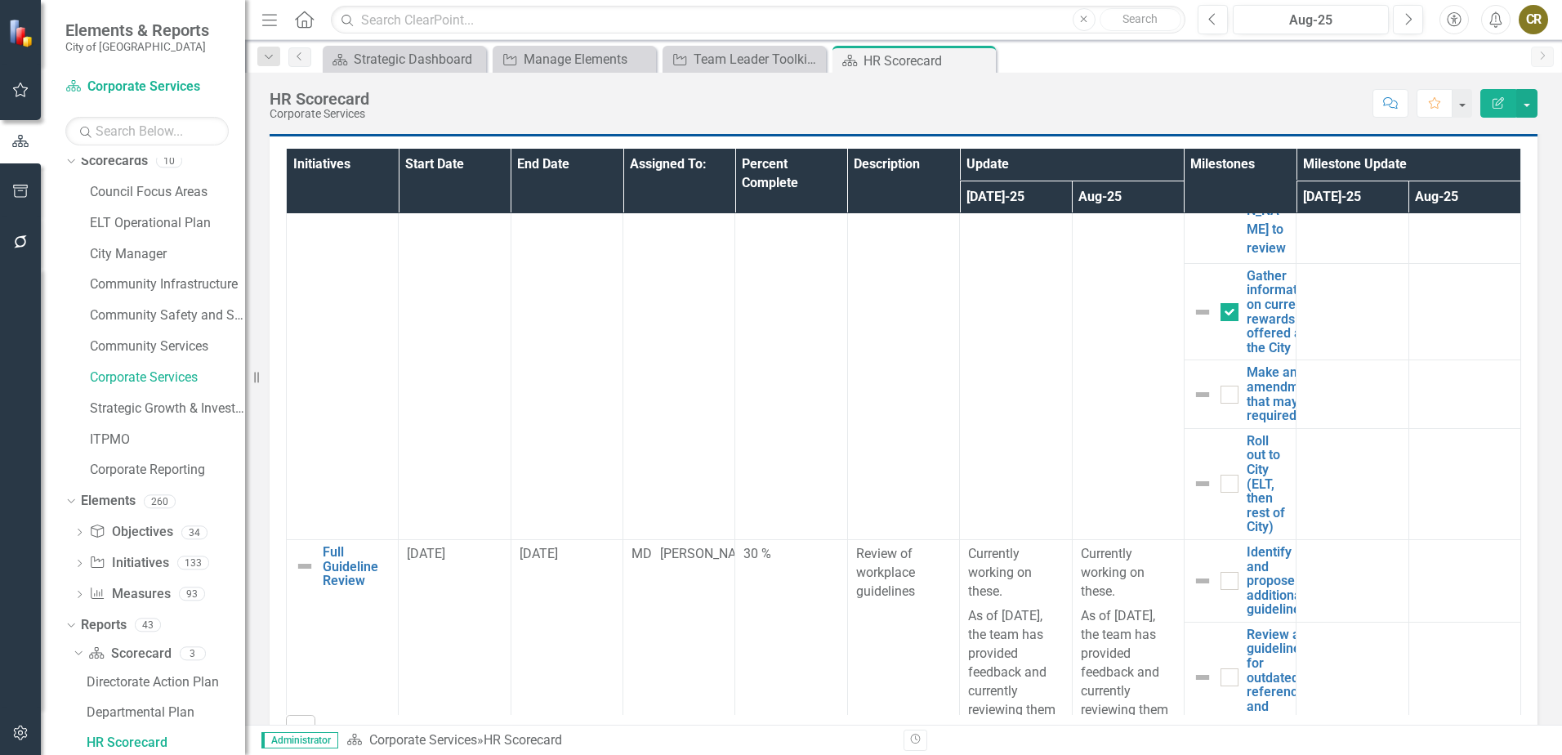
checkbox input "false"
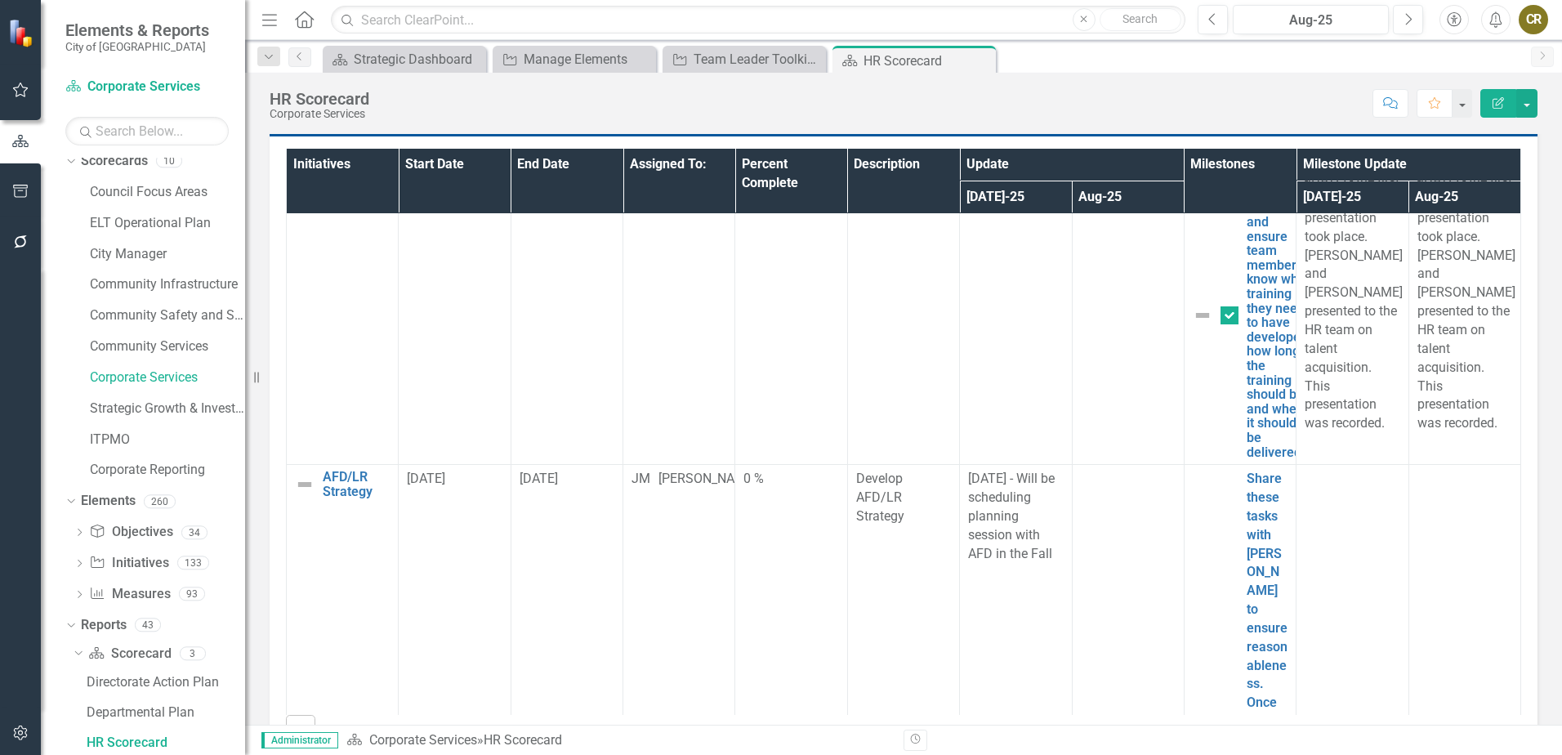
type input "[PERSON_NAME]"
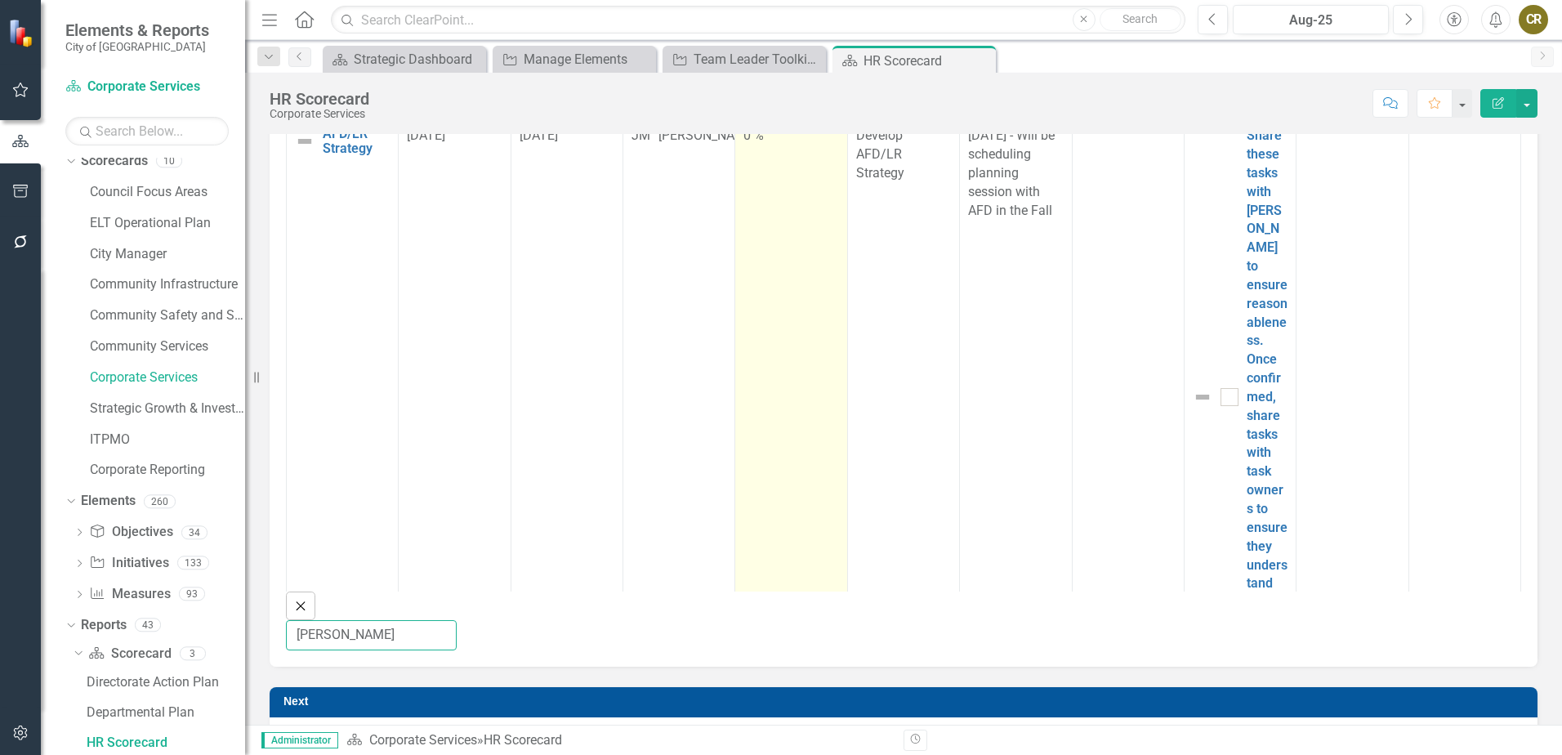
scroll to position [1028, 0]
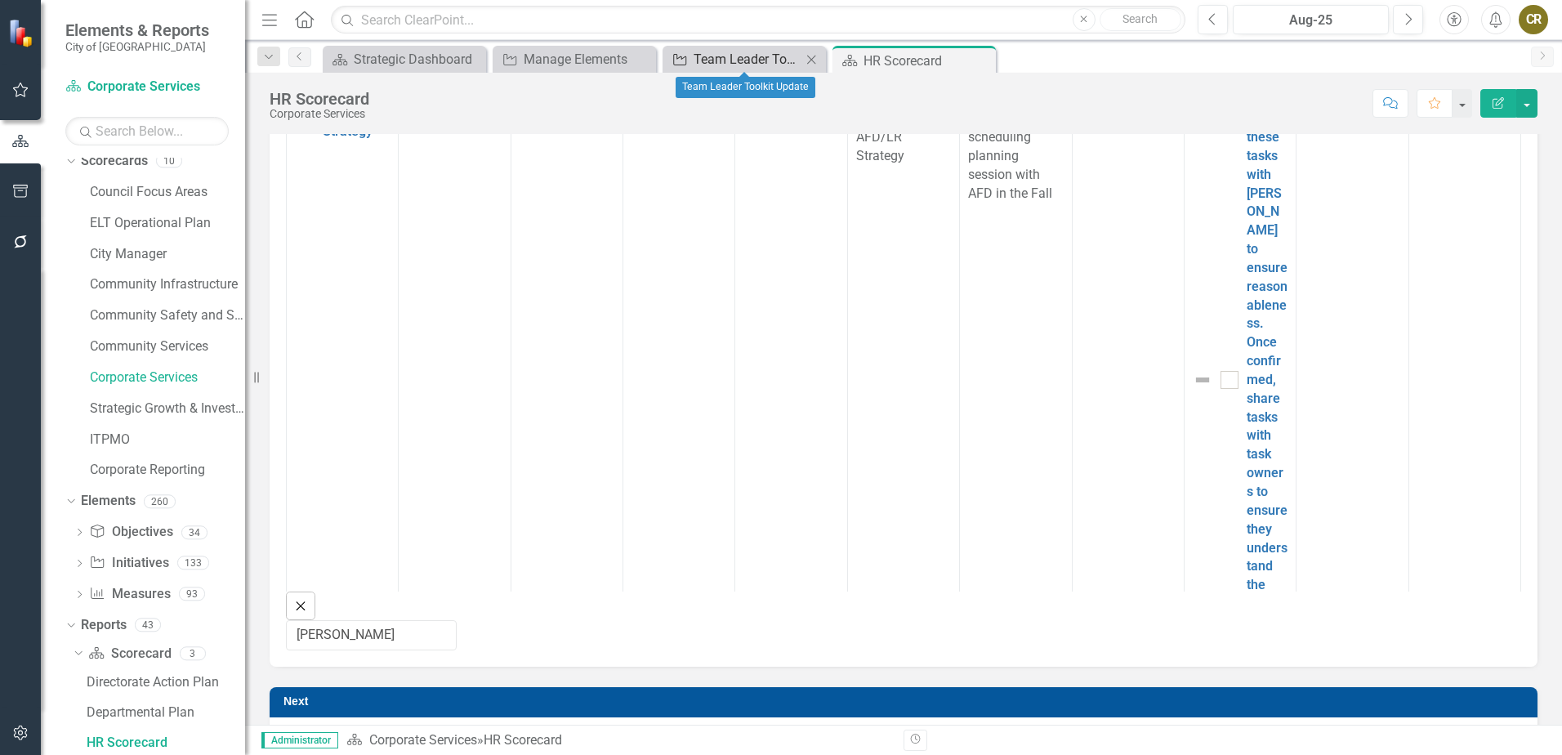
click at [745, 64] on div "Team Leader Toolkit Update" at bounding box center [747, 59] width 108 height 20
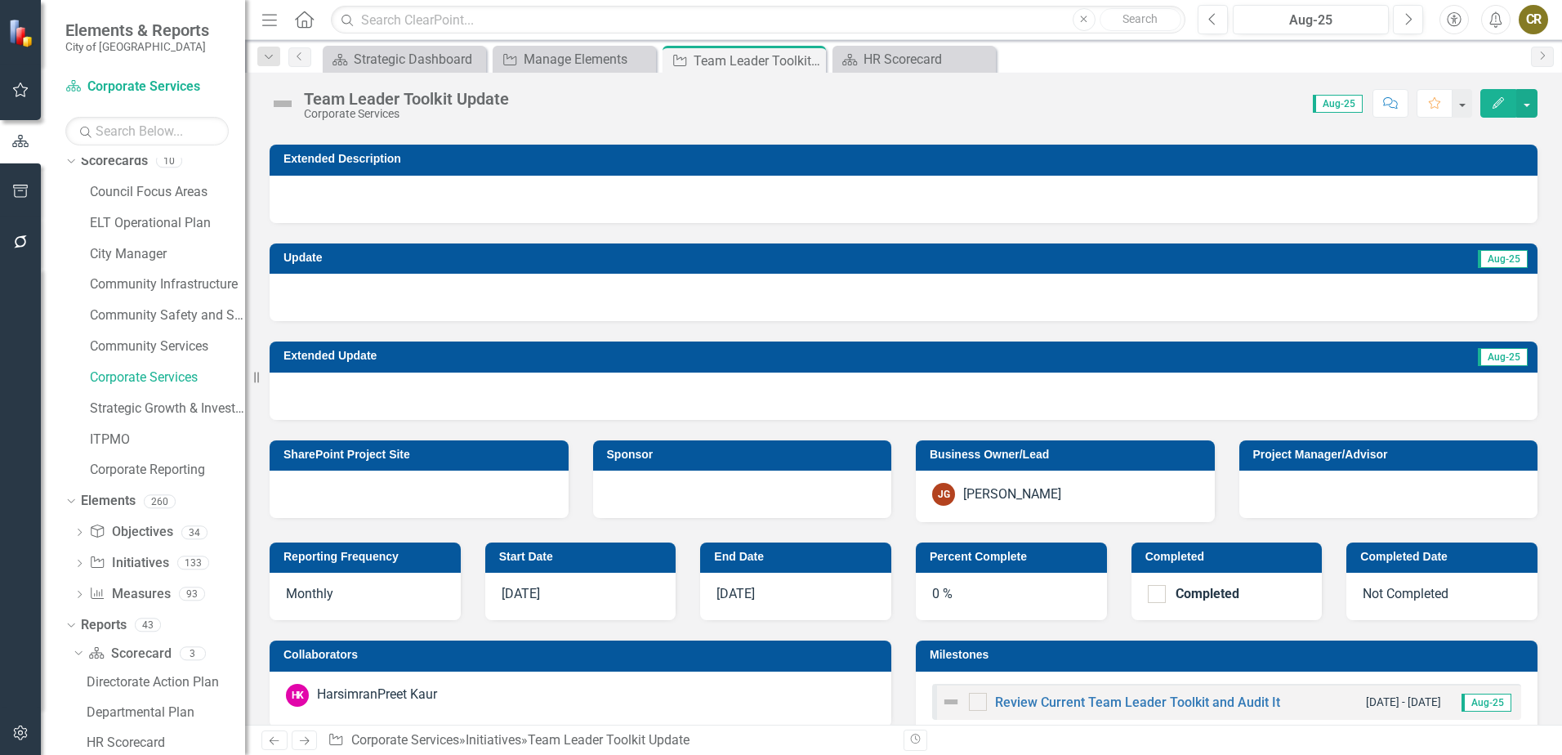
scroll to position [83, 0]
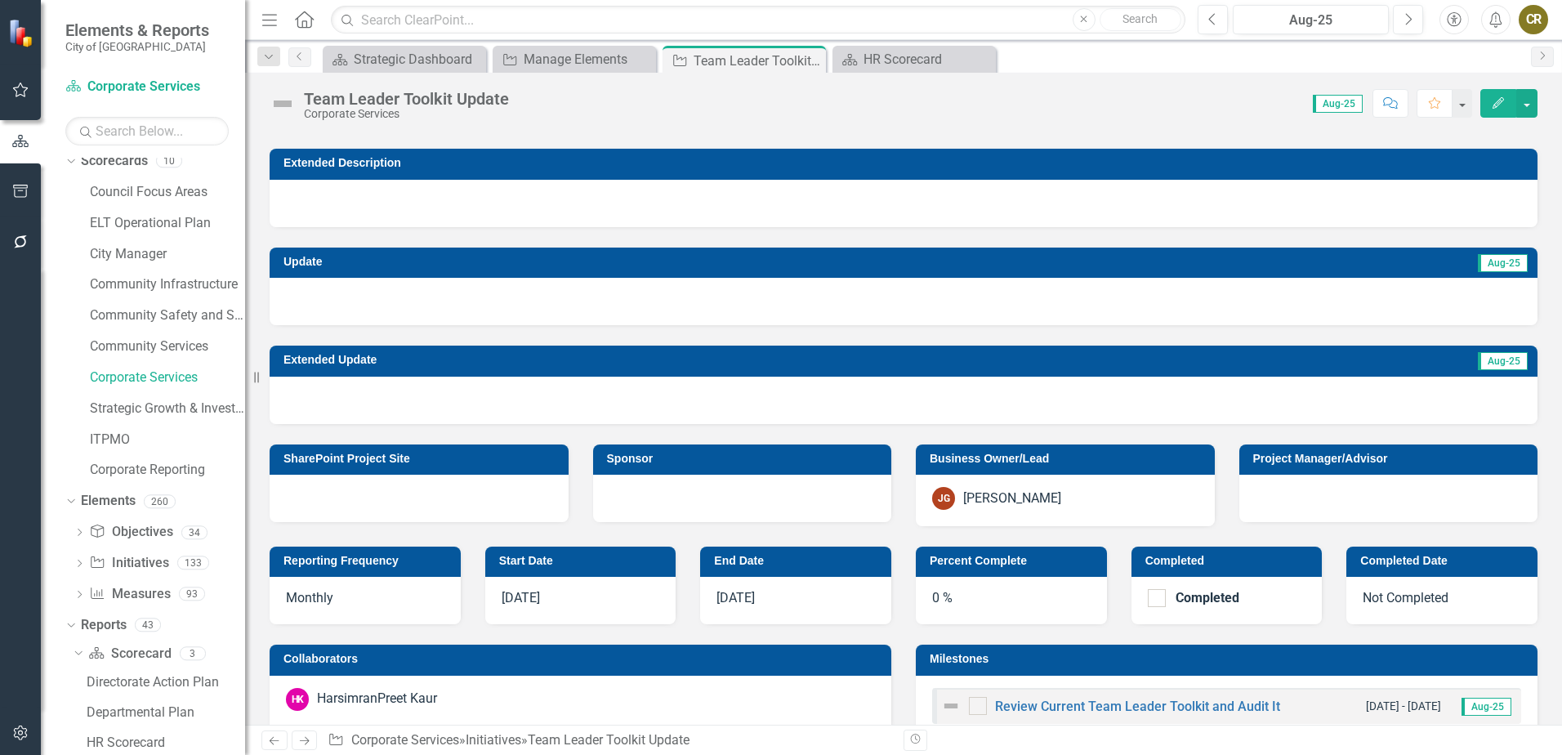
click at [1500, 108] on icon "Edit" at bounding box center [1498, 102] width 15 height 11
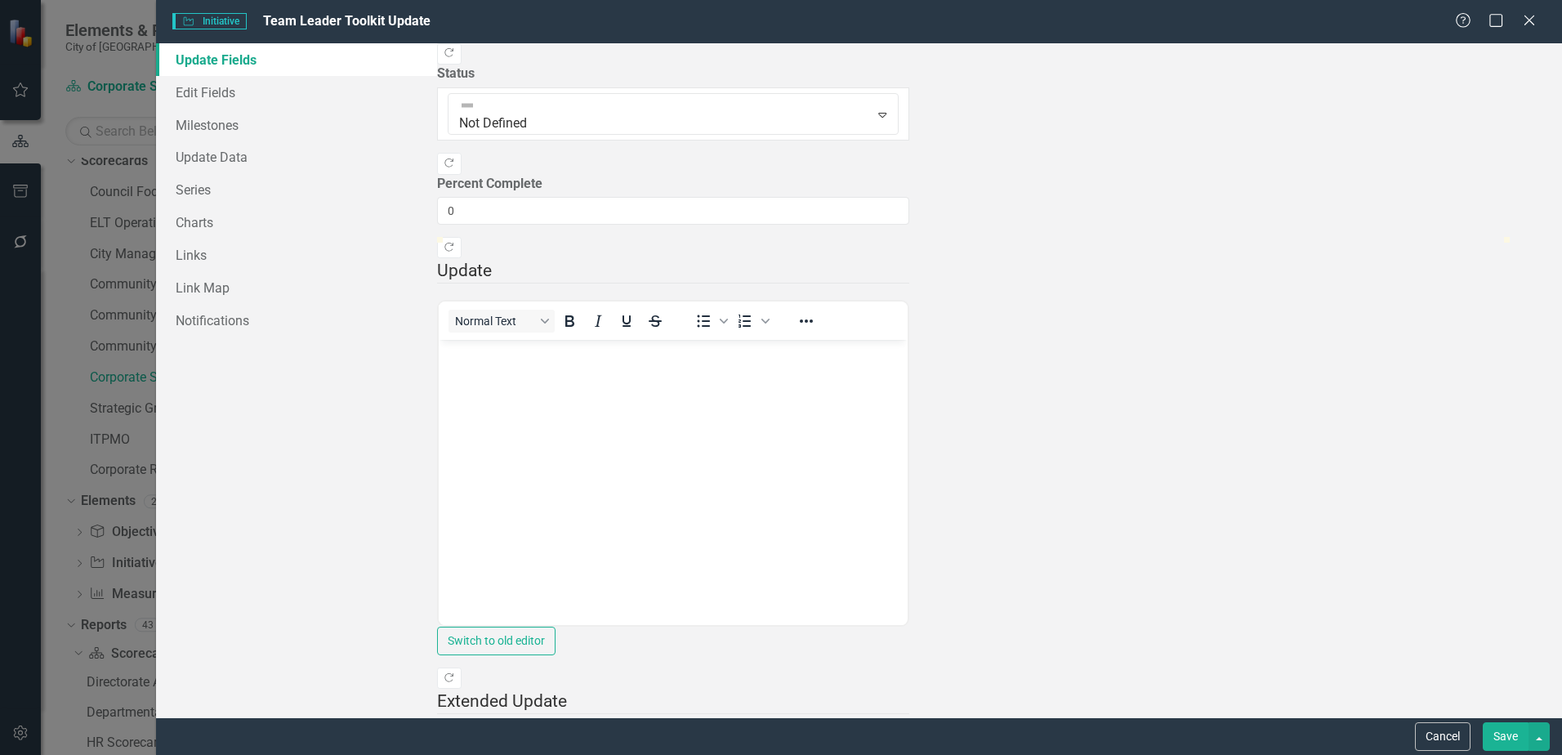
scroll to position [0, 0]
click at [234, 96] on link "Edit Fields" at bounding box center [296, 92] width 281 height 33
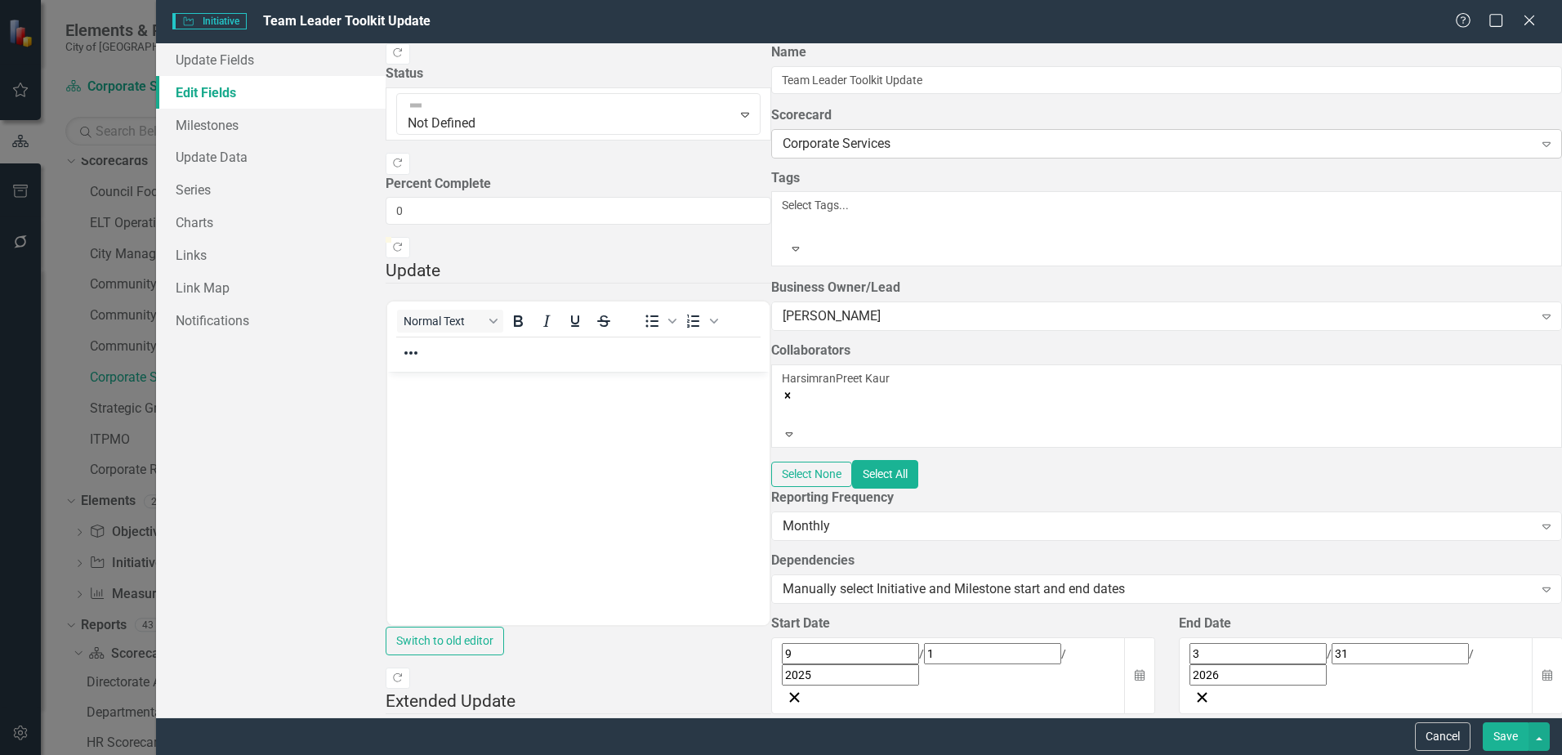
click at [783, 153] on div "Corporate Services" at bounding box center [1158, 143] width 750 height 19
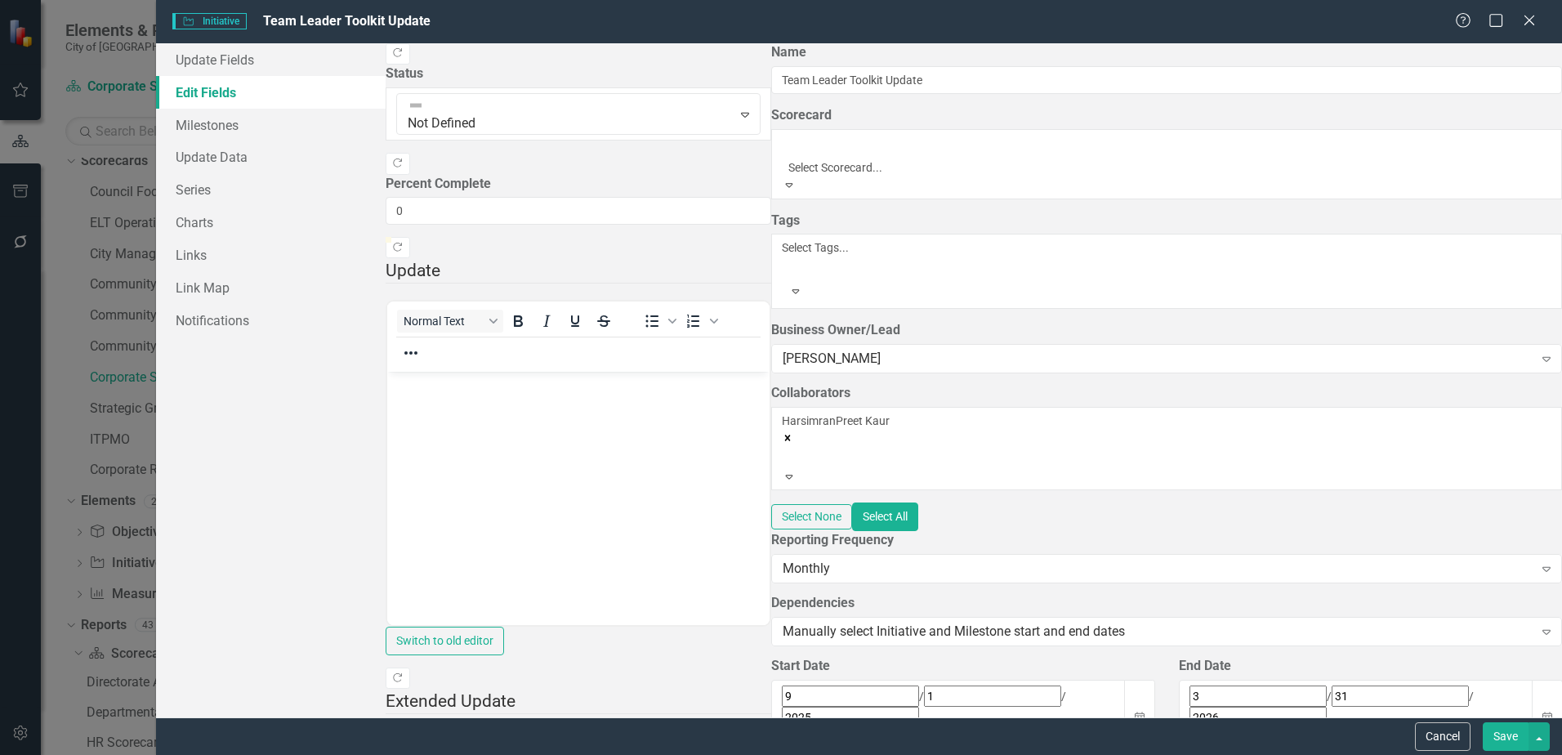
scroll to position [23, 0]
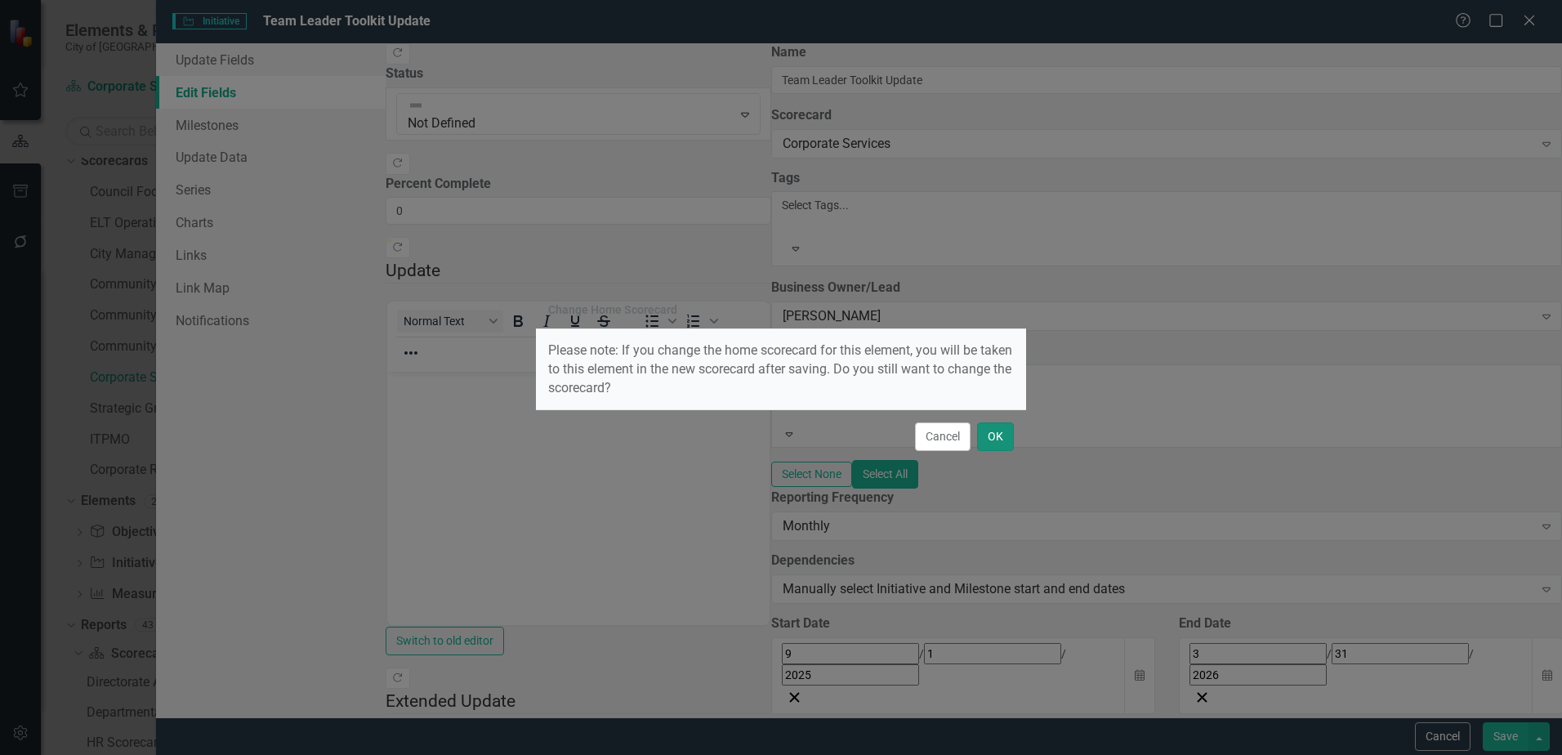
click at [992, 431] on button "OK" at bounding box center [995, 436] width 37 height 29
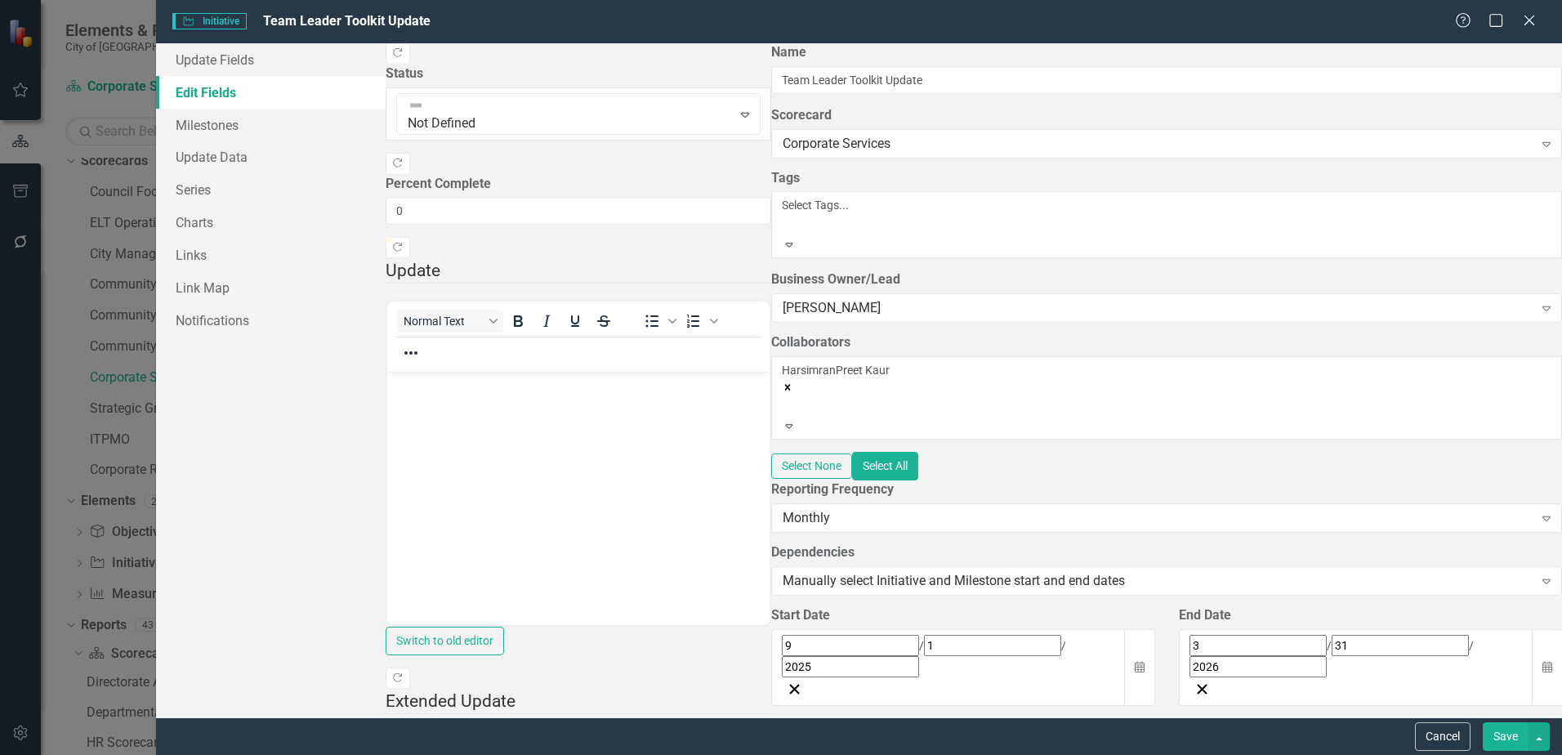
click at [783, 221] on div at bounding box center [784, 225] width 2 height 20
click at [783, 225] on div at bounding box center [784, 225] width 2 height 20
click at [1527, 21] on icon "Close" at bounding box center [1528, 20] width 20 height 16
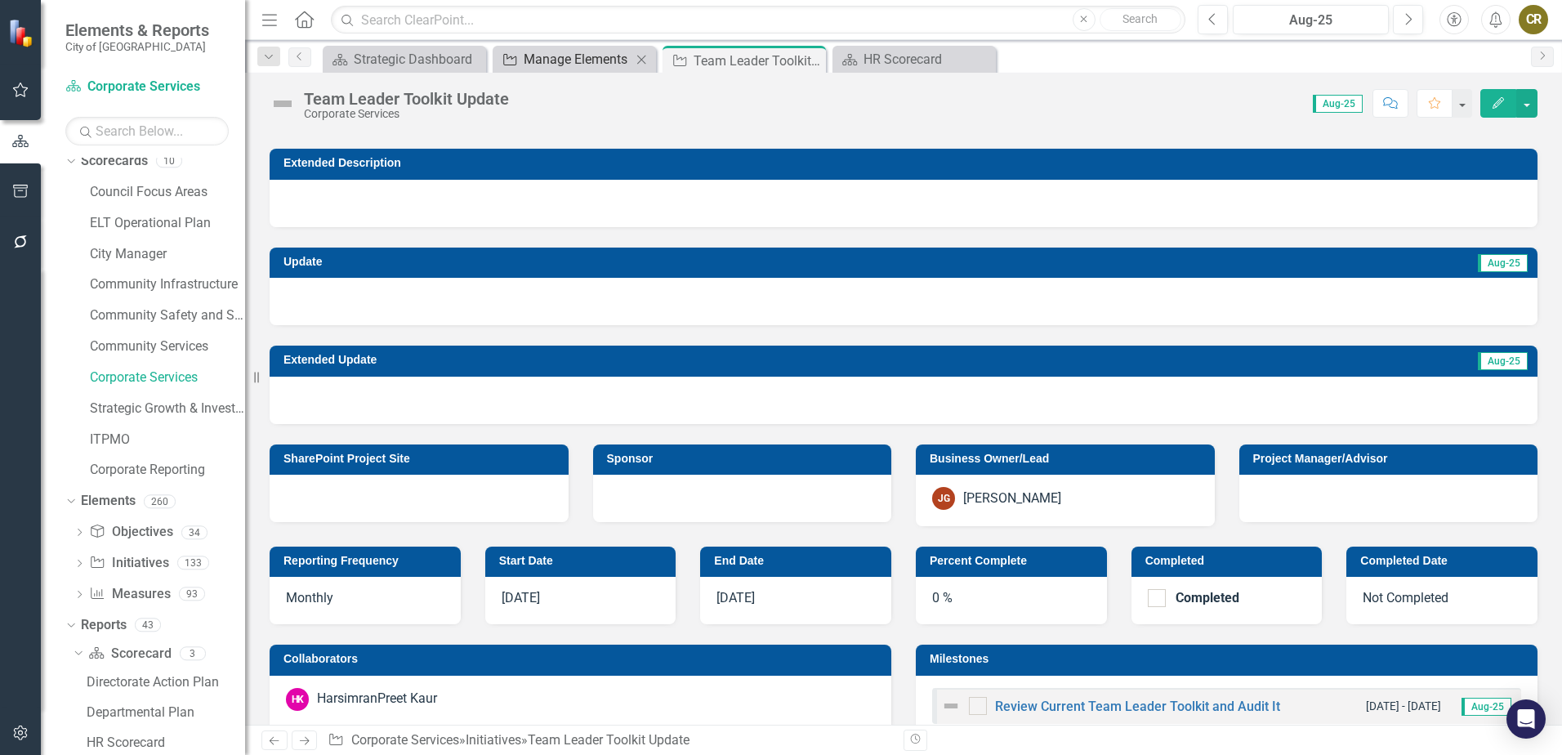
click at [591, 63] on div "Manage Elements" at bounding box center [578, 59] width 108 height 20
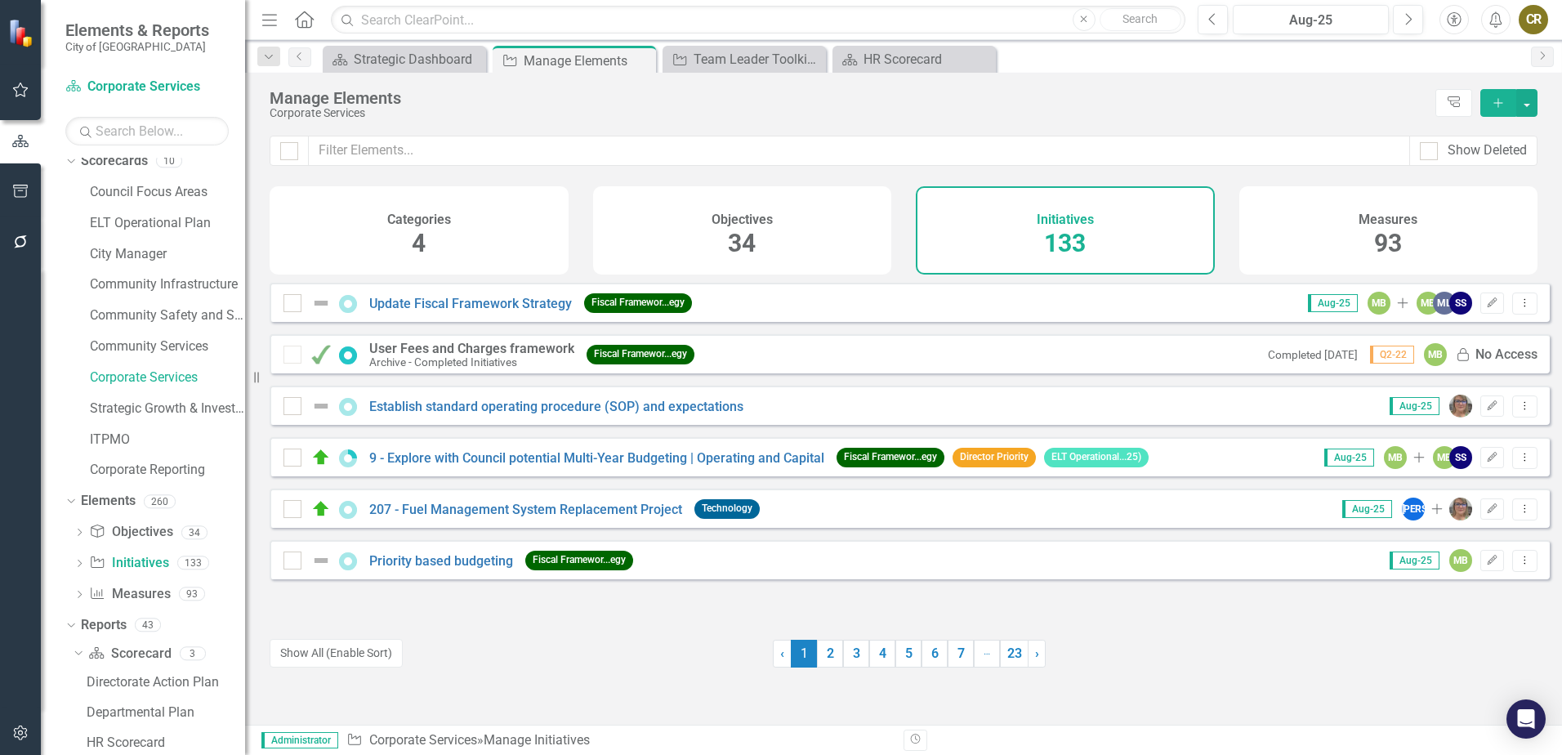
click at [1496, 101] on icon "Add" at bounding box center [1498, 102] width 15 height 11
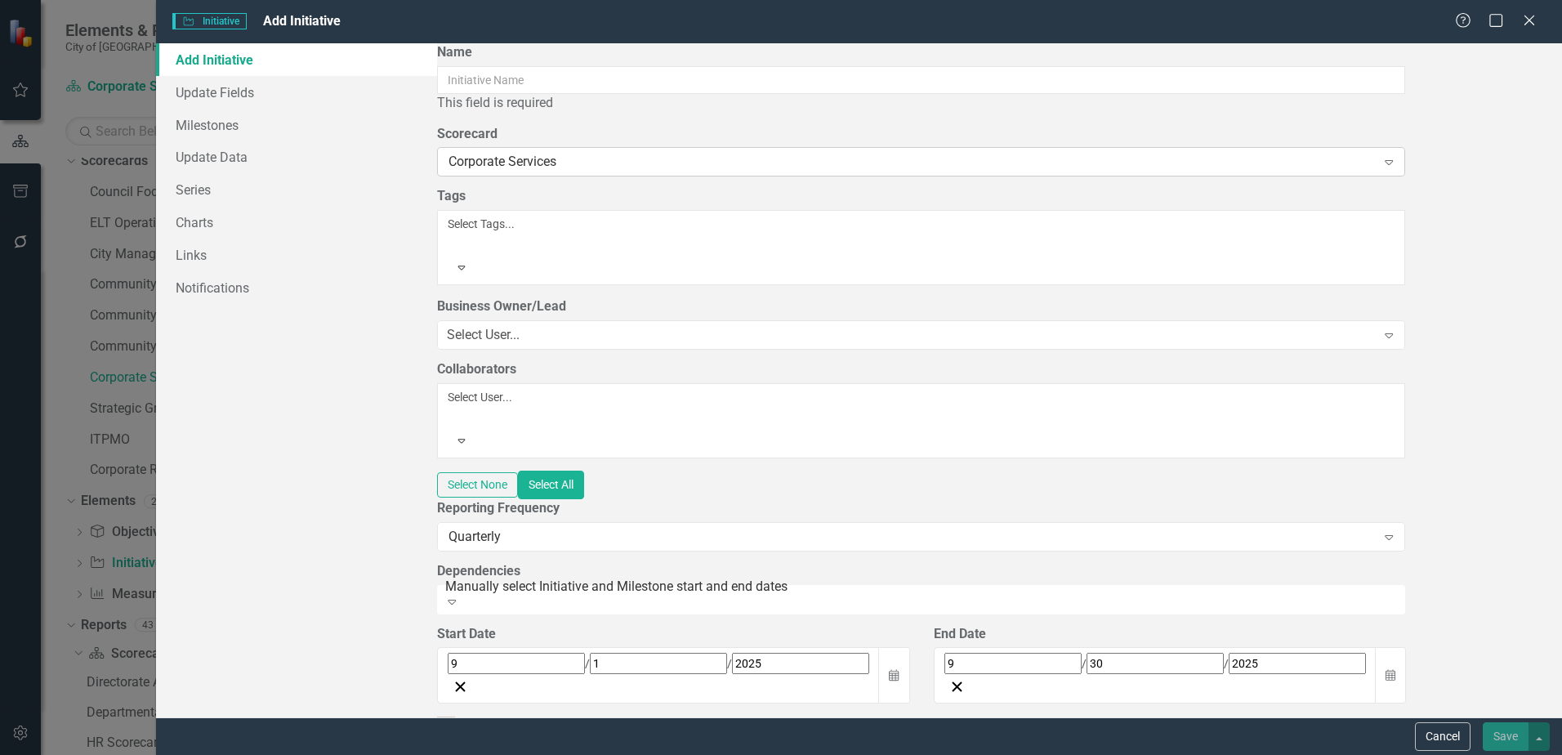
click at [677, 176] on div "Corporate Services Expand" at bounding box center [921, 161] width 968 height 29
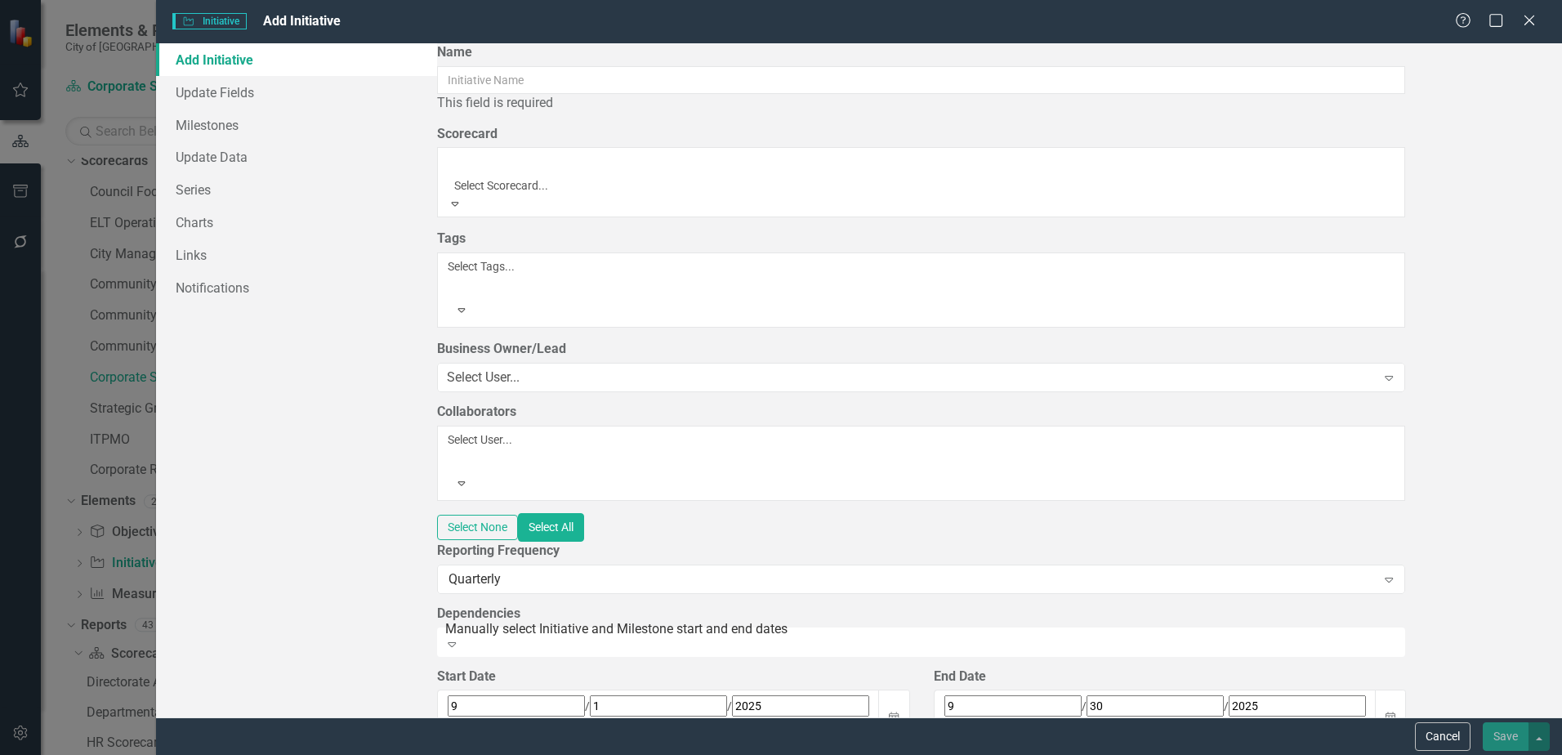
scroll to position [1876, 0]
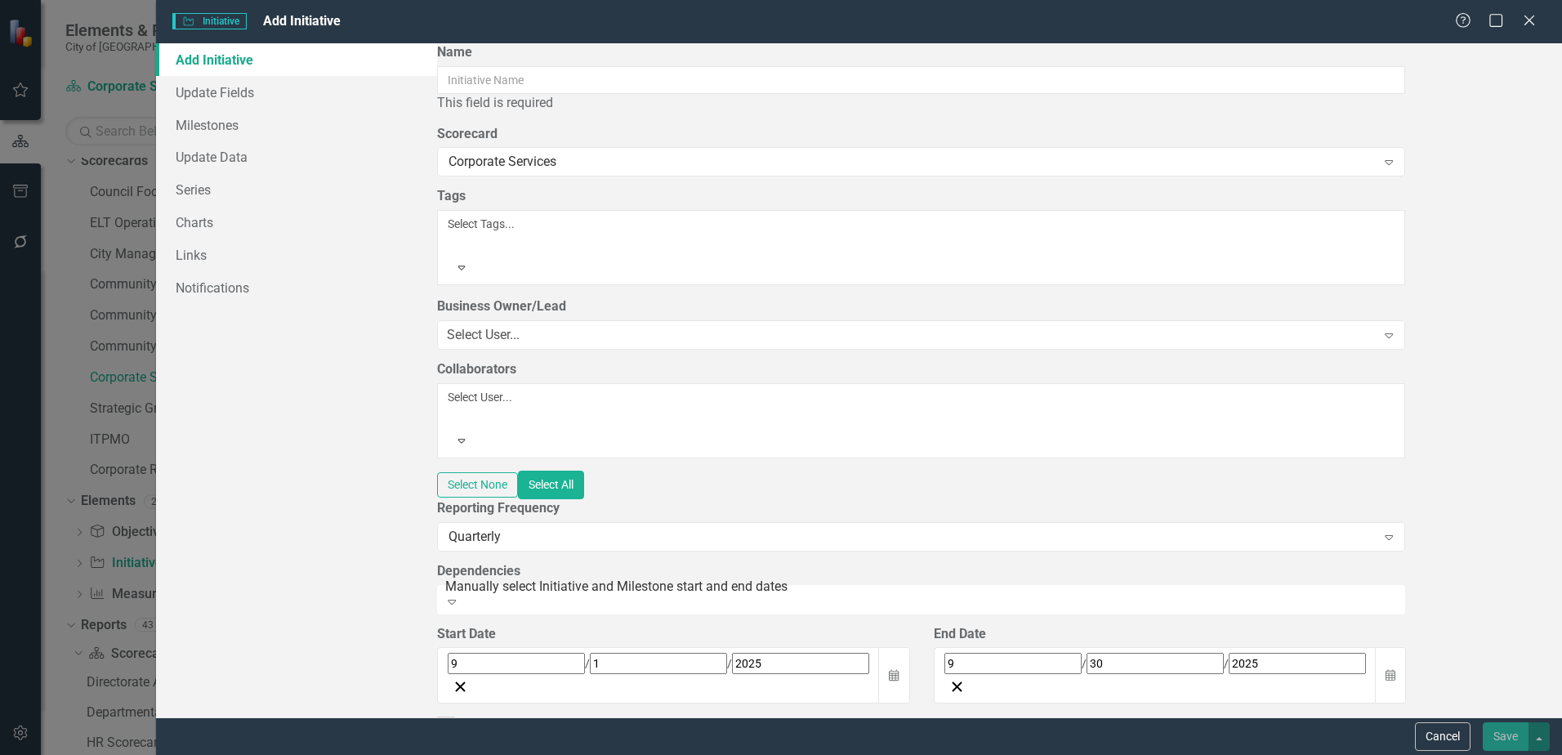
click at [436, 385] on div "Add Initiative Update Fields Milestones Update Data Series Charts Links Notific…" at bounding box center [296, 380] width 281 height 674
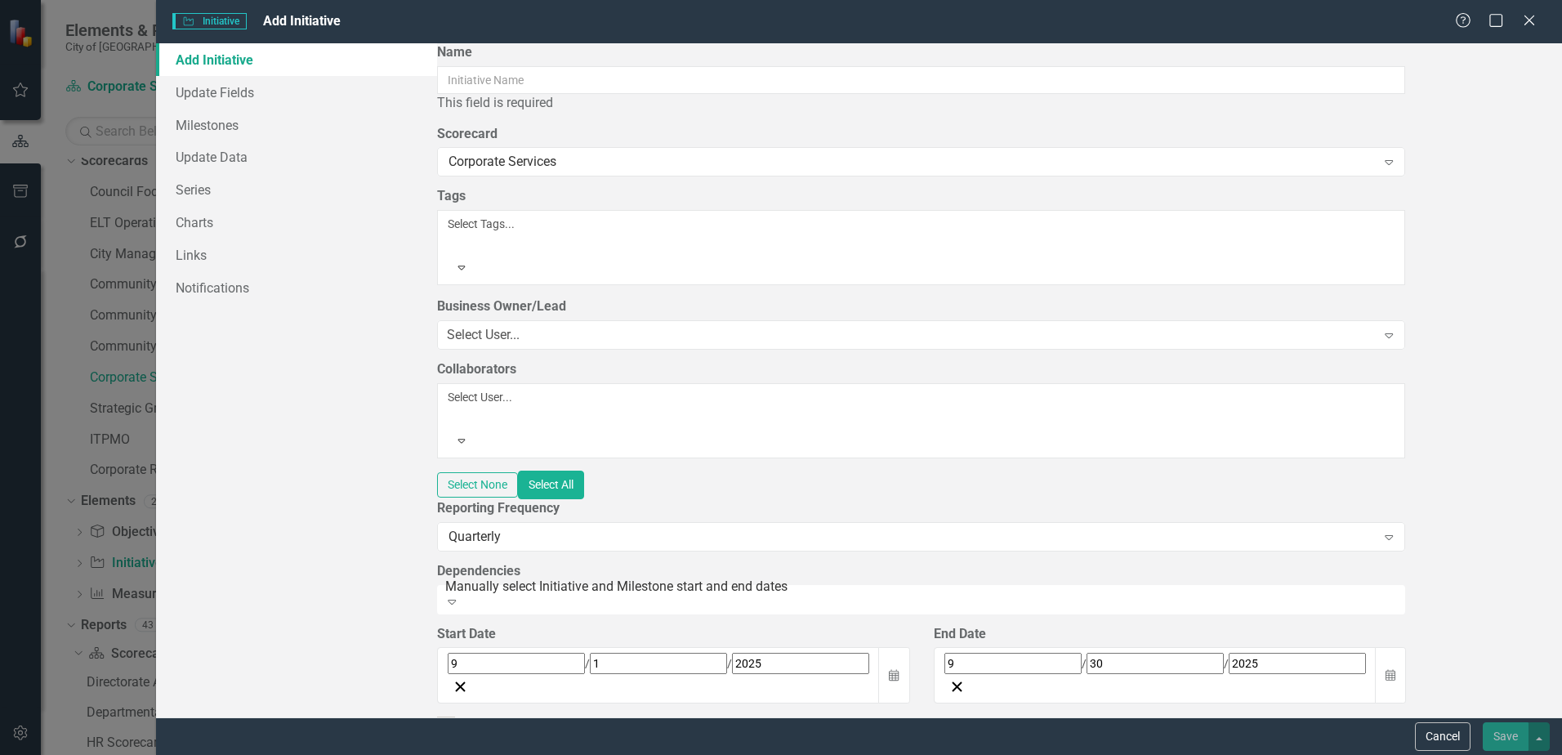
scroll to position [2748, 0]
click at [224, 123] on link "Milestones" at bounding box center [296, 125] width 281 height 33
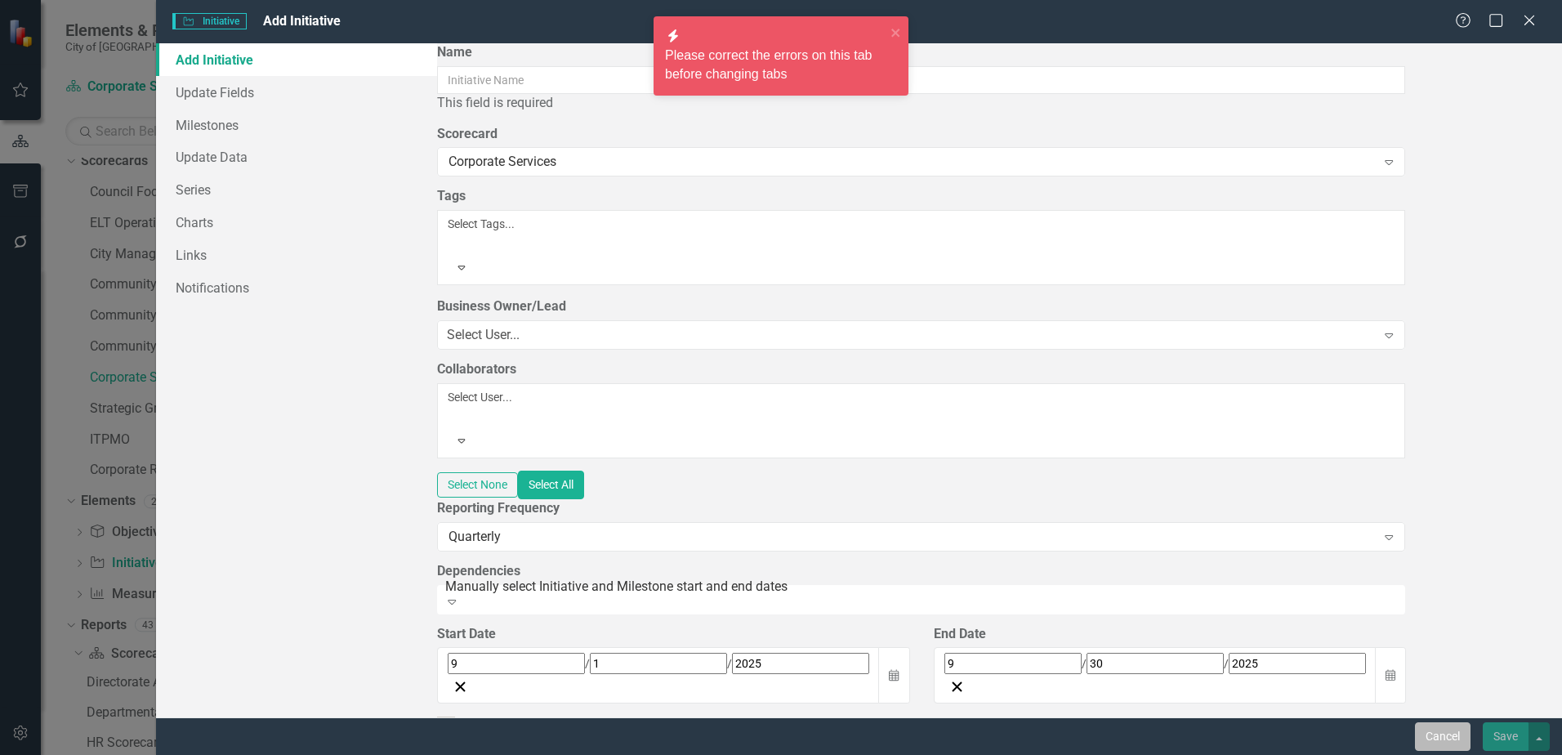
click at [1442, 733] on button "Cancel" at bounding box center [1443, 736] width 56 height 29
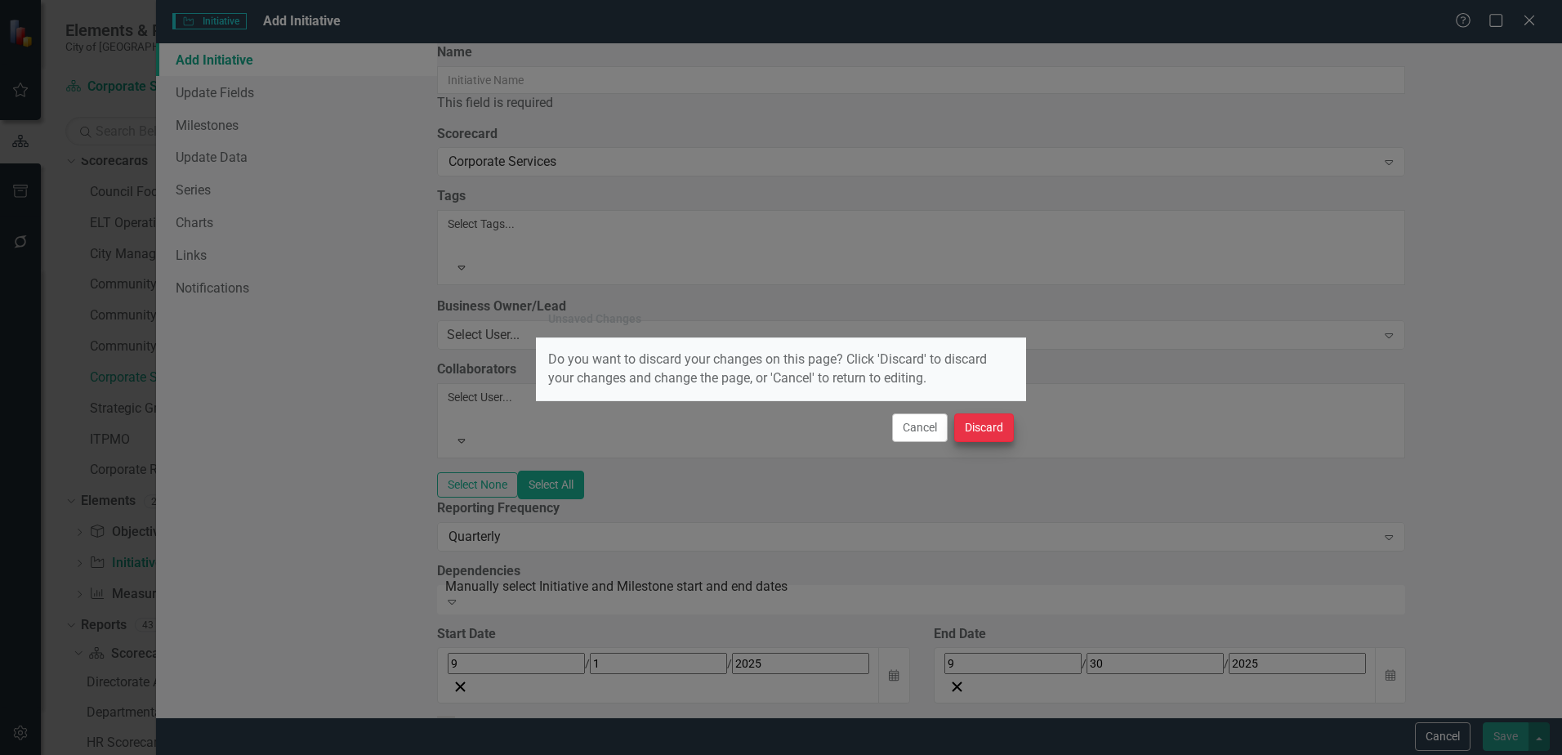
drag, startPoint x: 922, startPoint y: 426, endPoint x: 979, endPoint y: 425, distance: 56.4
click at [979, 425] on div "Cancel Discard" at bounding box center [781, 427] width 490 height 54
click at [979, 425] on button "Discard" at bounding box center [984, 427] width 60 height 29
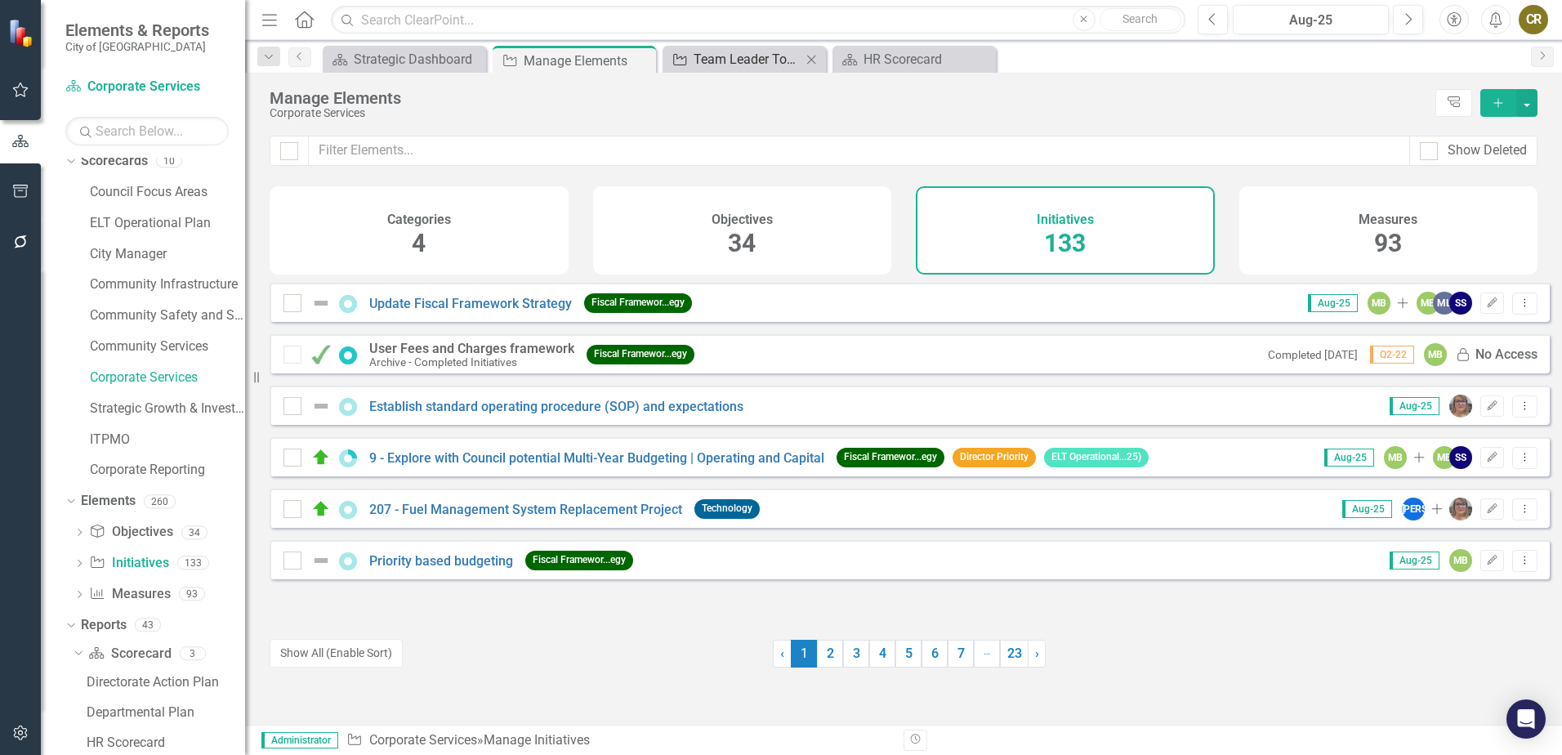
click at [743, 64] on div "Team Leader Toolkit Update" at bounding box center [747, 59] width 108 height 20
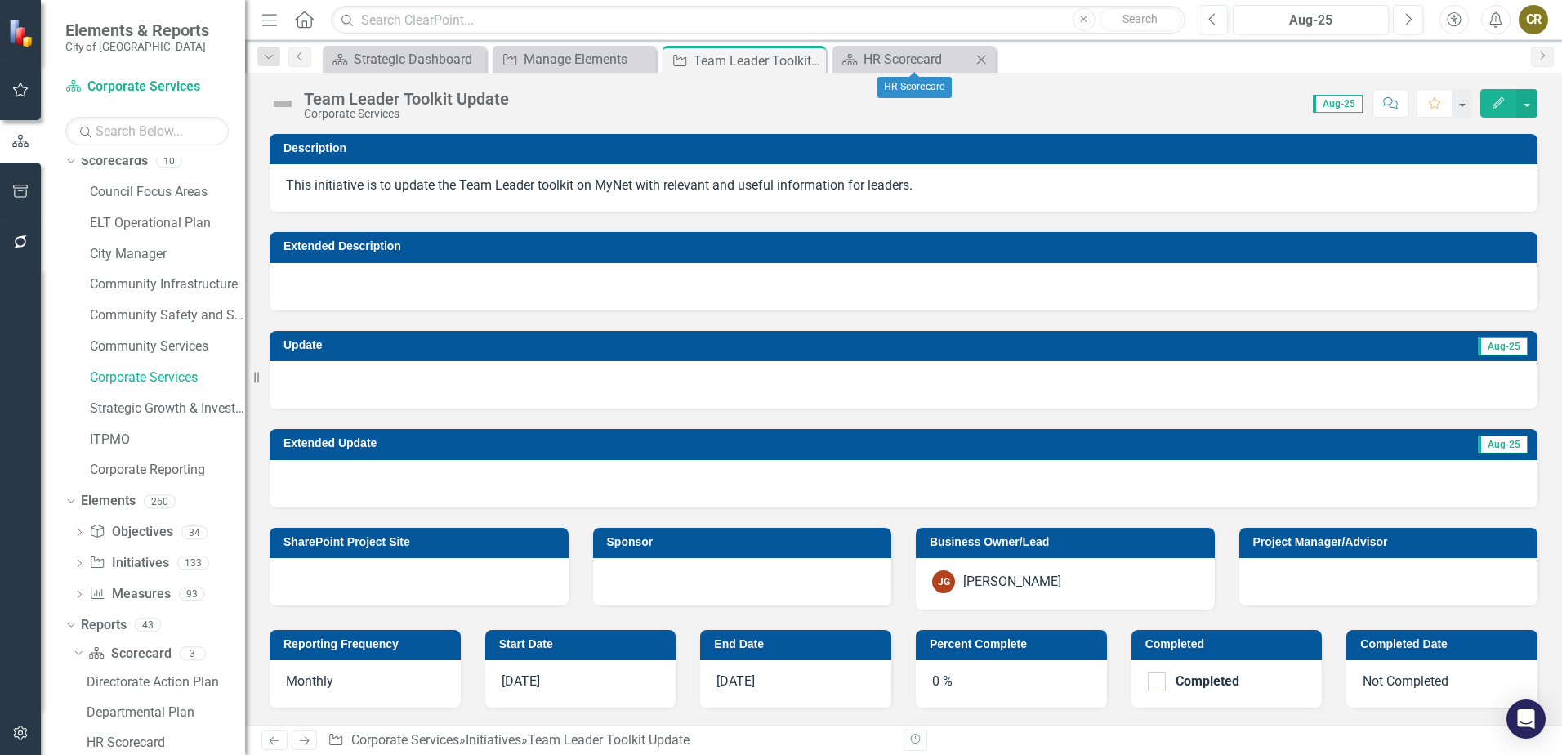
click at [908, 70] on div "Scorecard HR Scorecard Close" at bounding box center [913, 59] width 163 height 27
click at [903, 64] on div "HR Scorecard" at bounding box center [917, 59] width 108 height 20
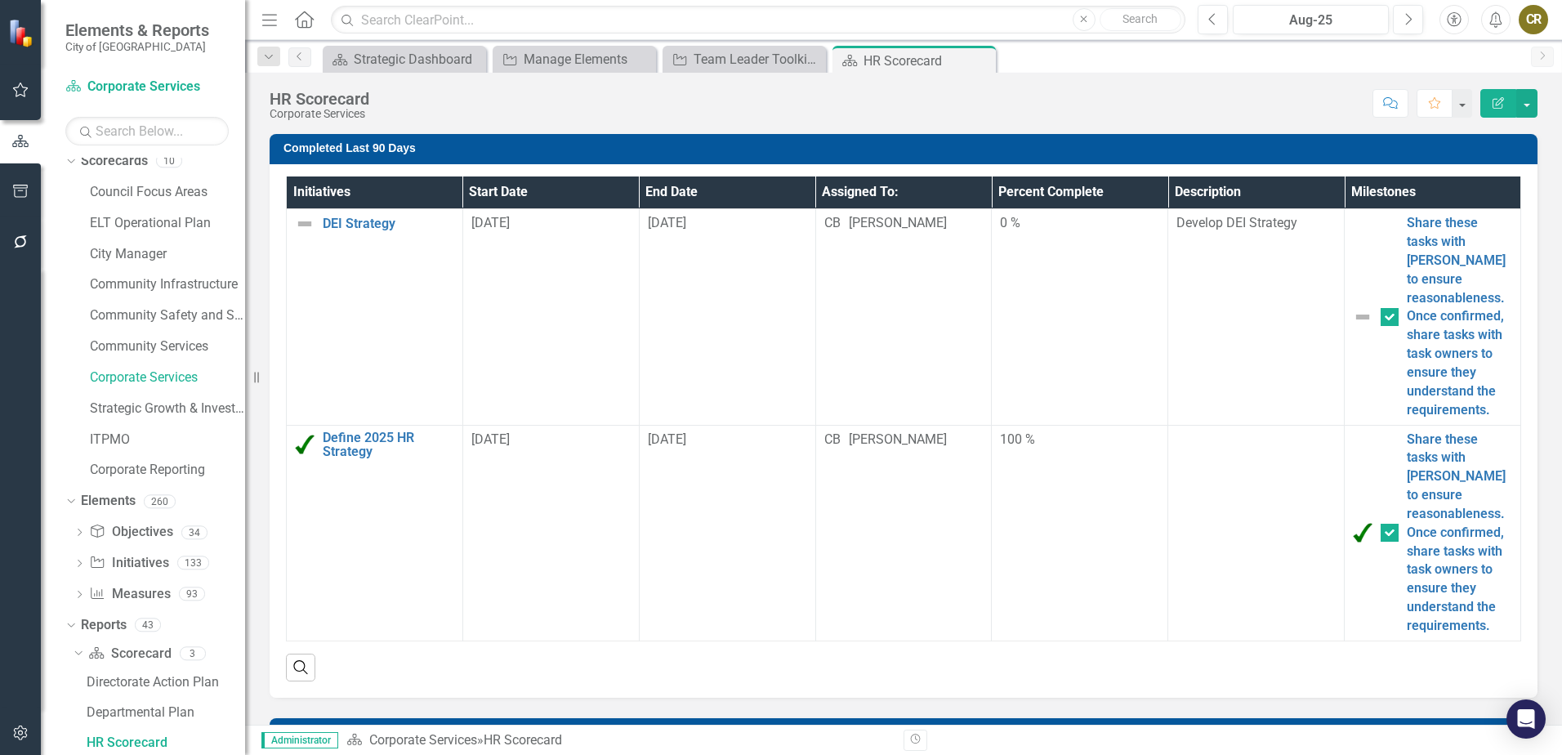
scroll to position [82, 0]
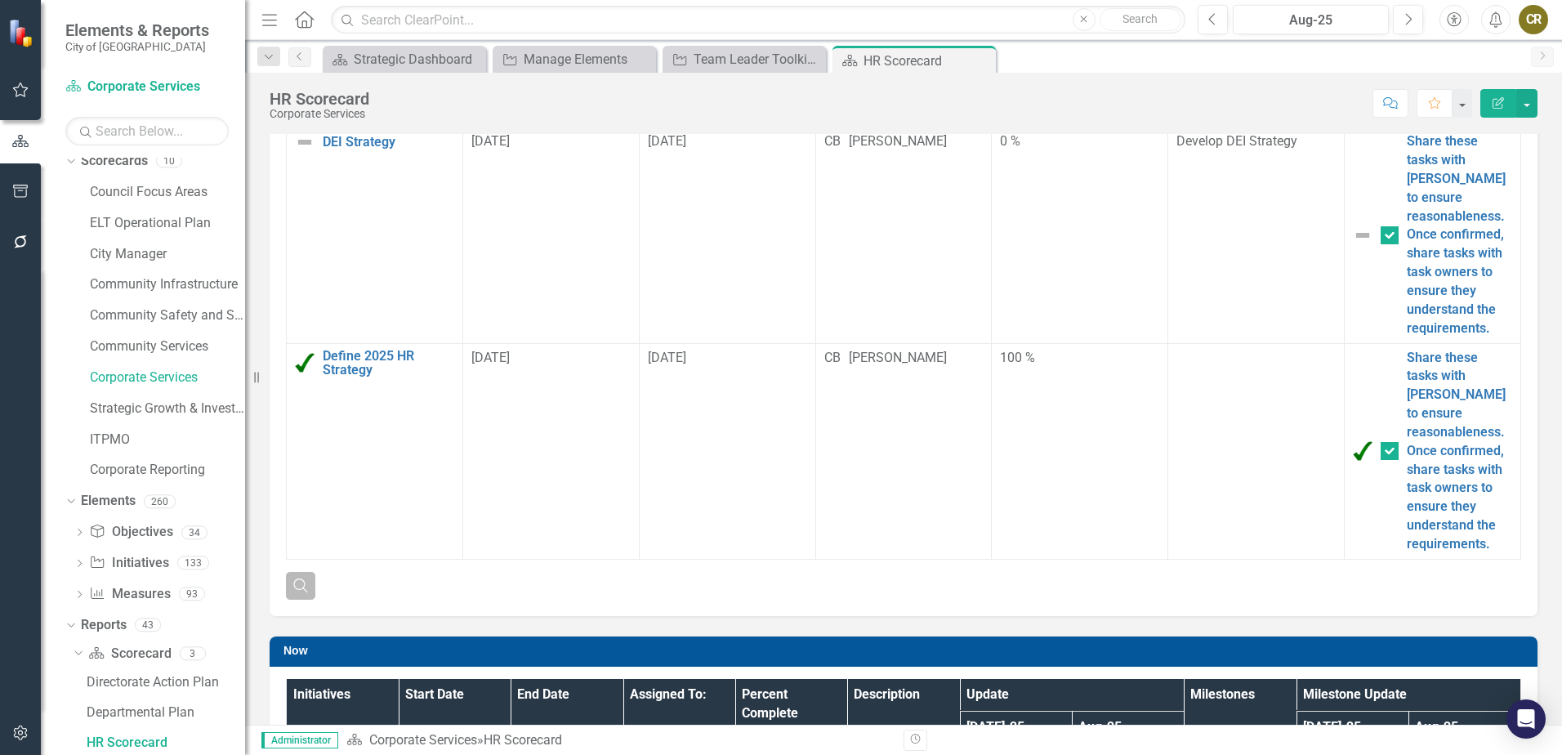
click at [297, 577] on icon "Search" at bounding box center [301, 584] width 18 height 15
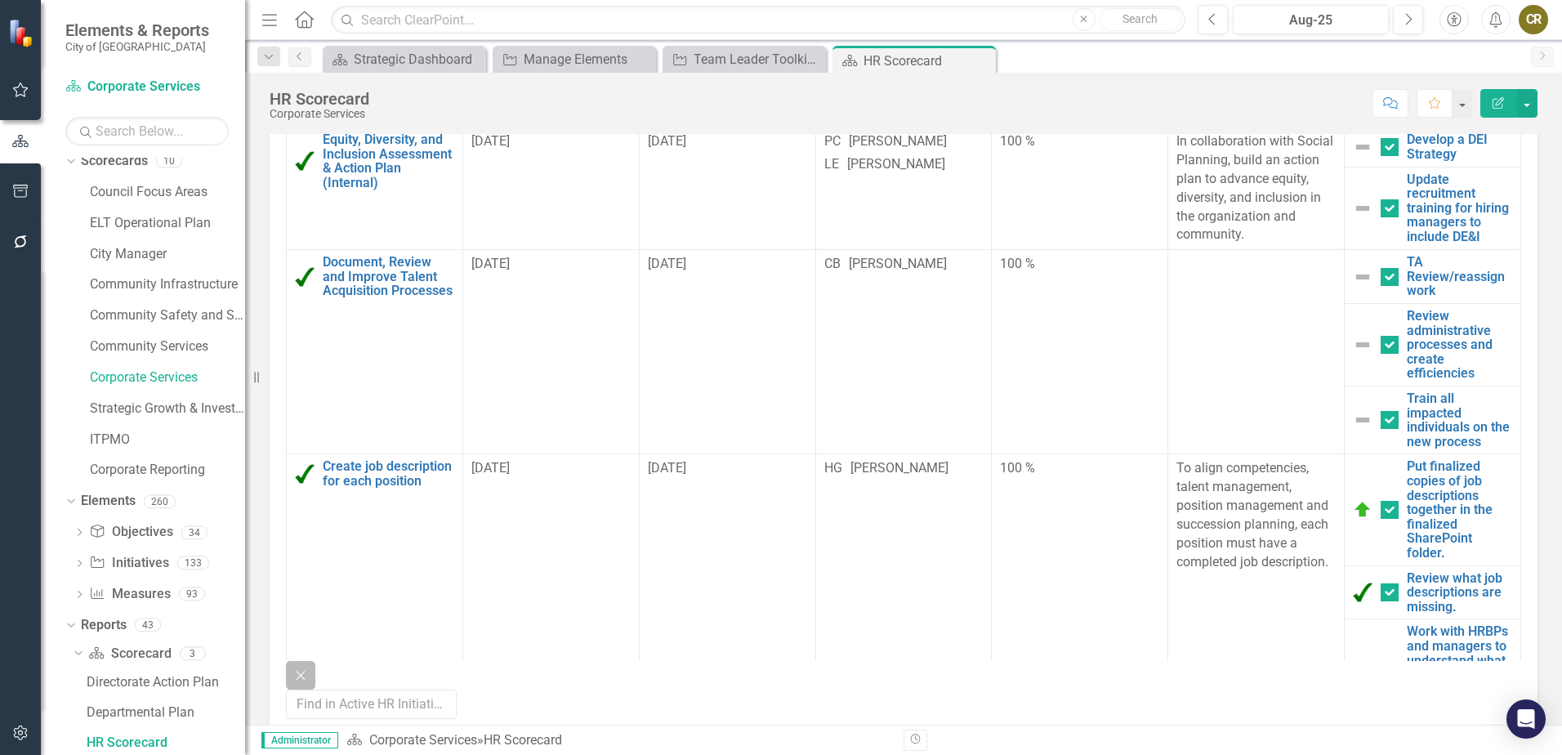
checkbox input "true"
click at [393, 690] on input "text" at bounding box center [371, 704] width 171 height 30
type input "y"
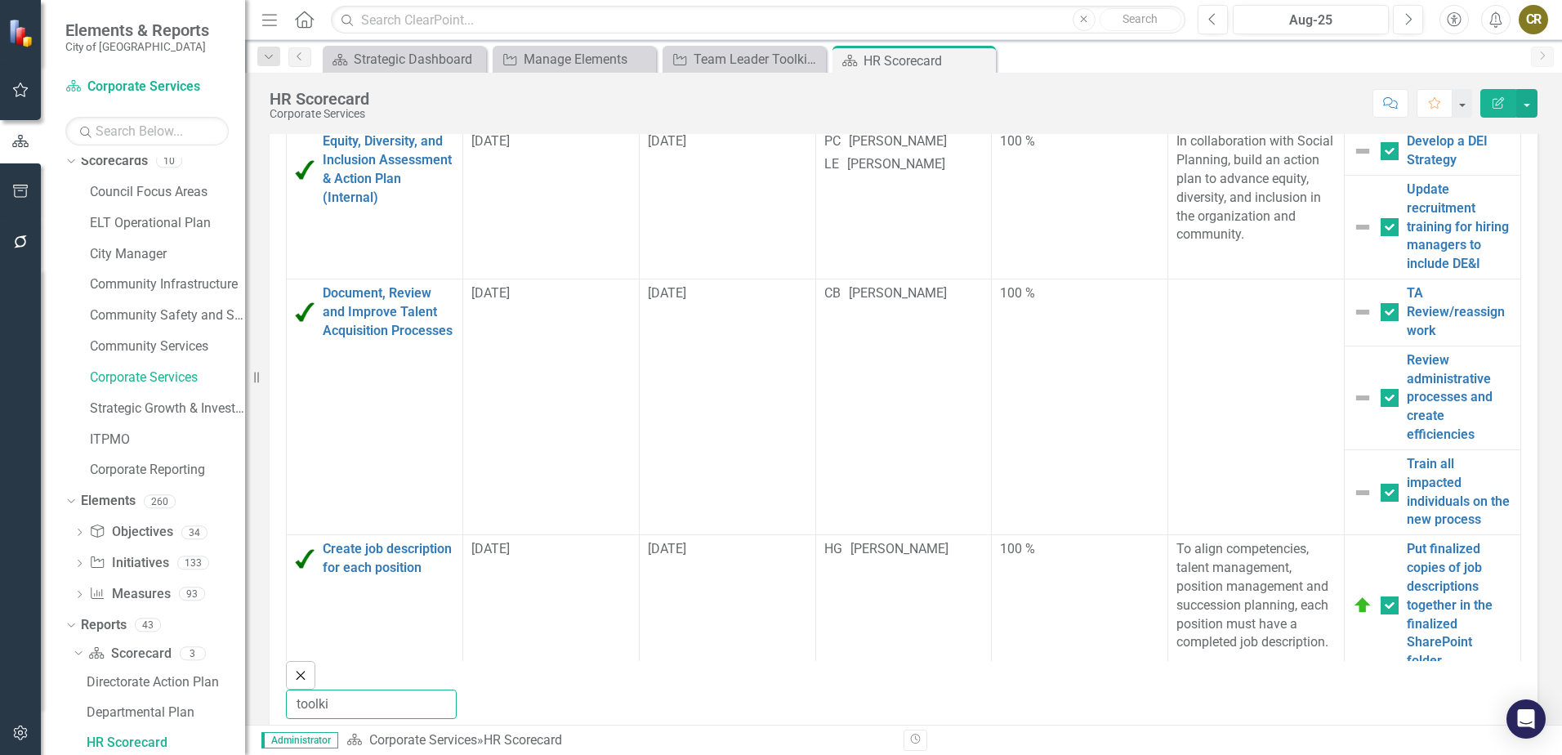
type input "toolkiy"
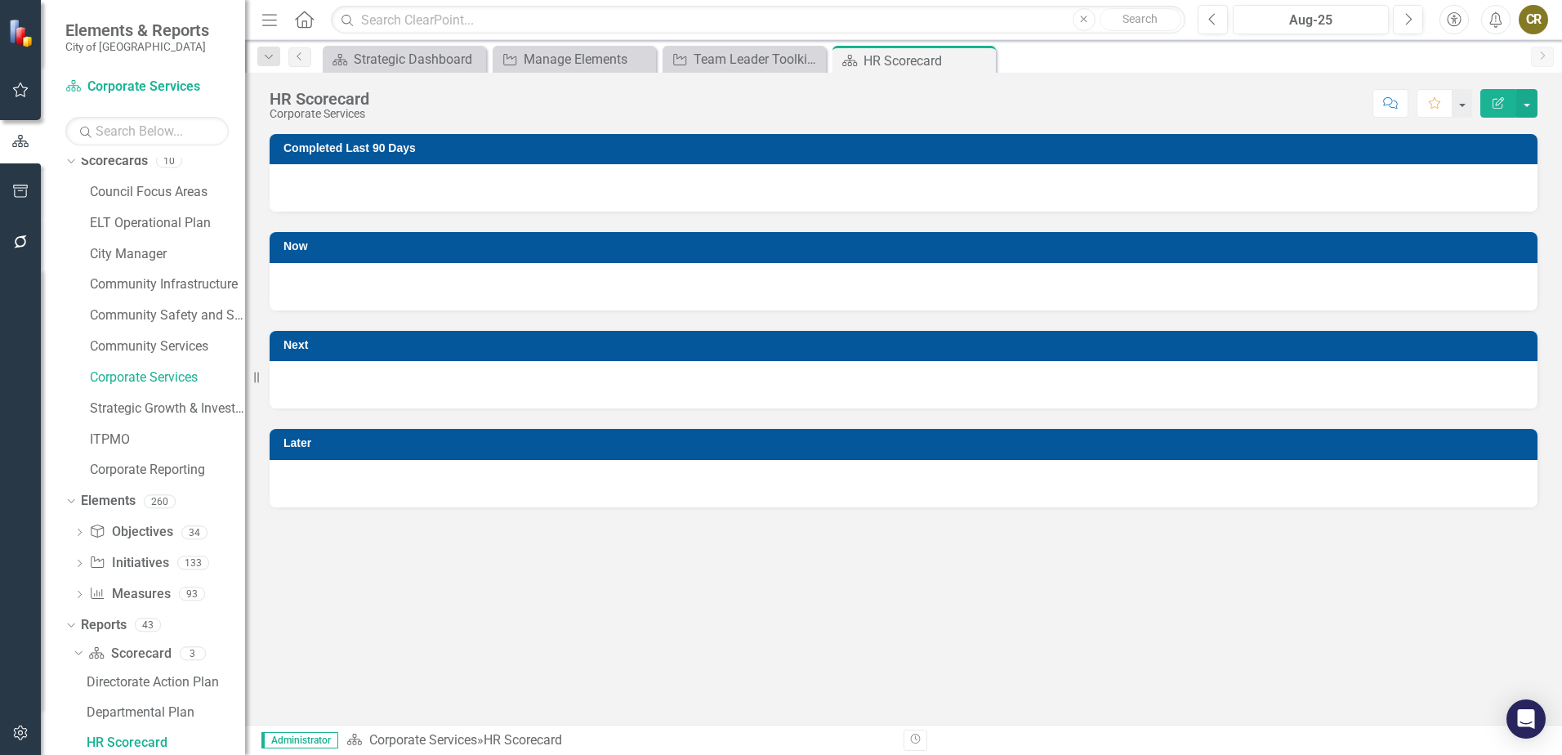
scroll to position [0, 0]
